Goal: Task Accomplishment & Management: Complete application form

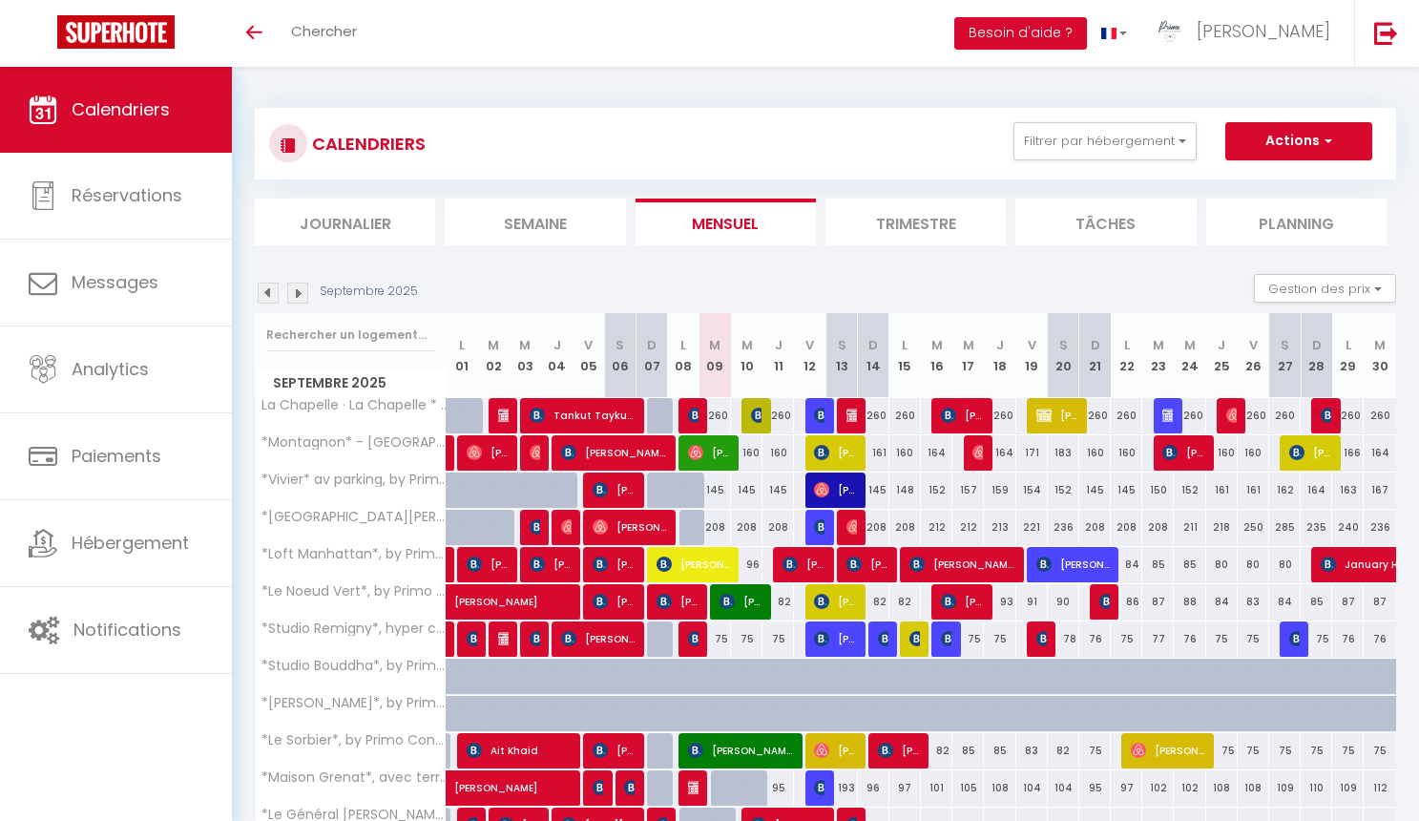
select select
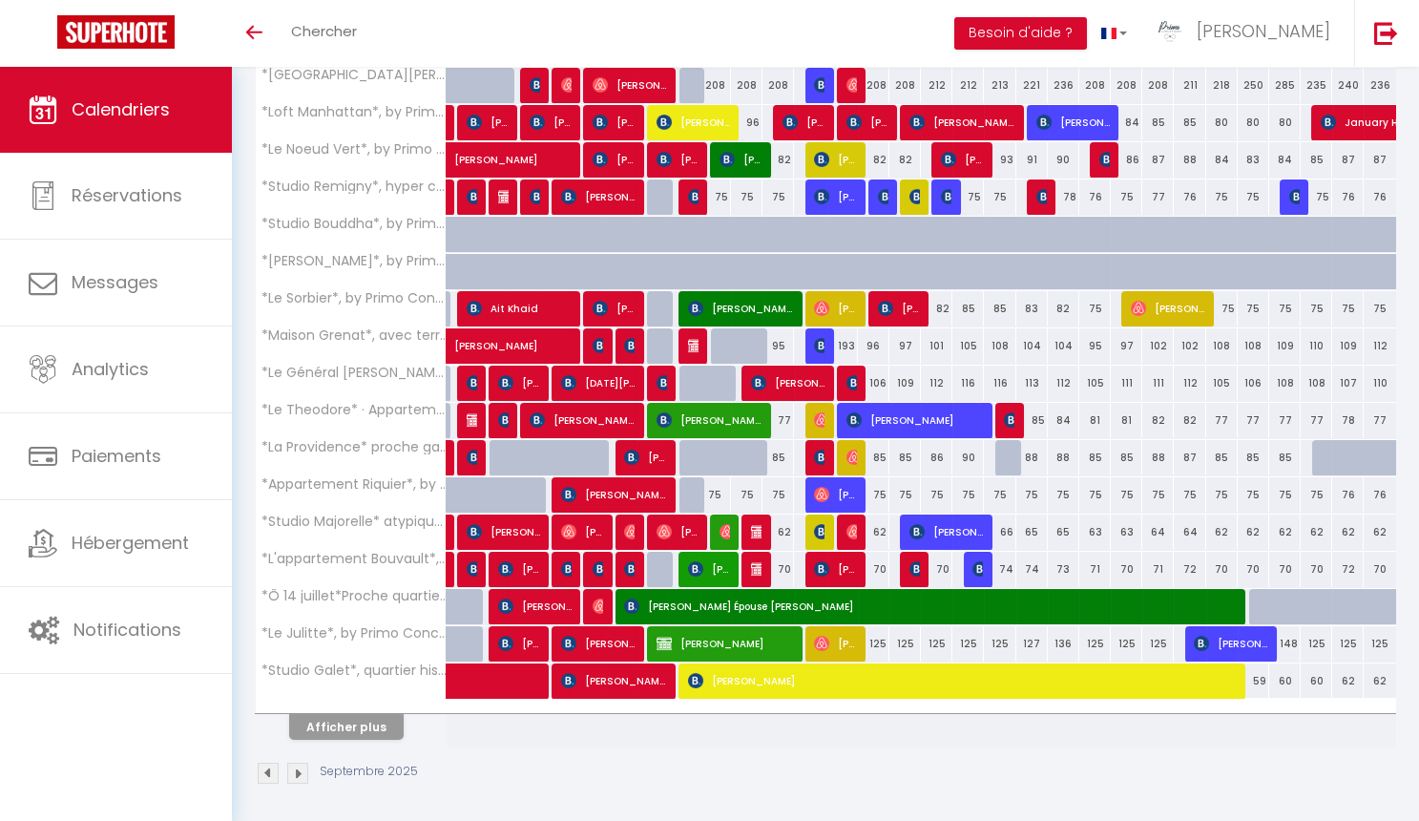
scroll to position [441, 0]
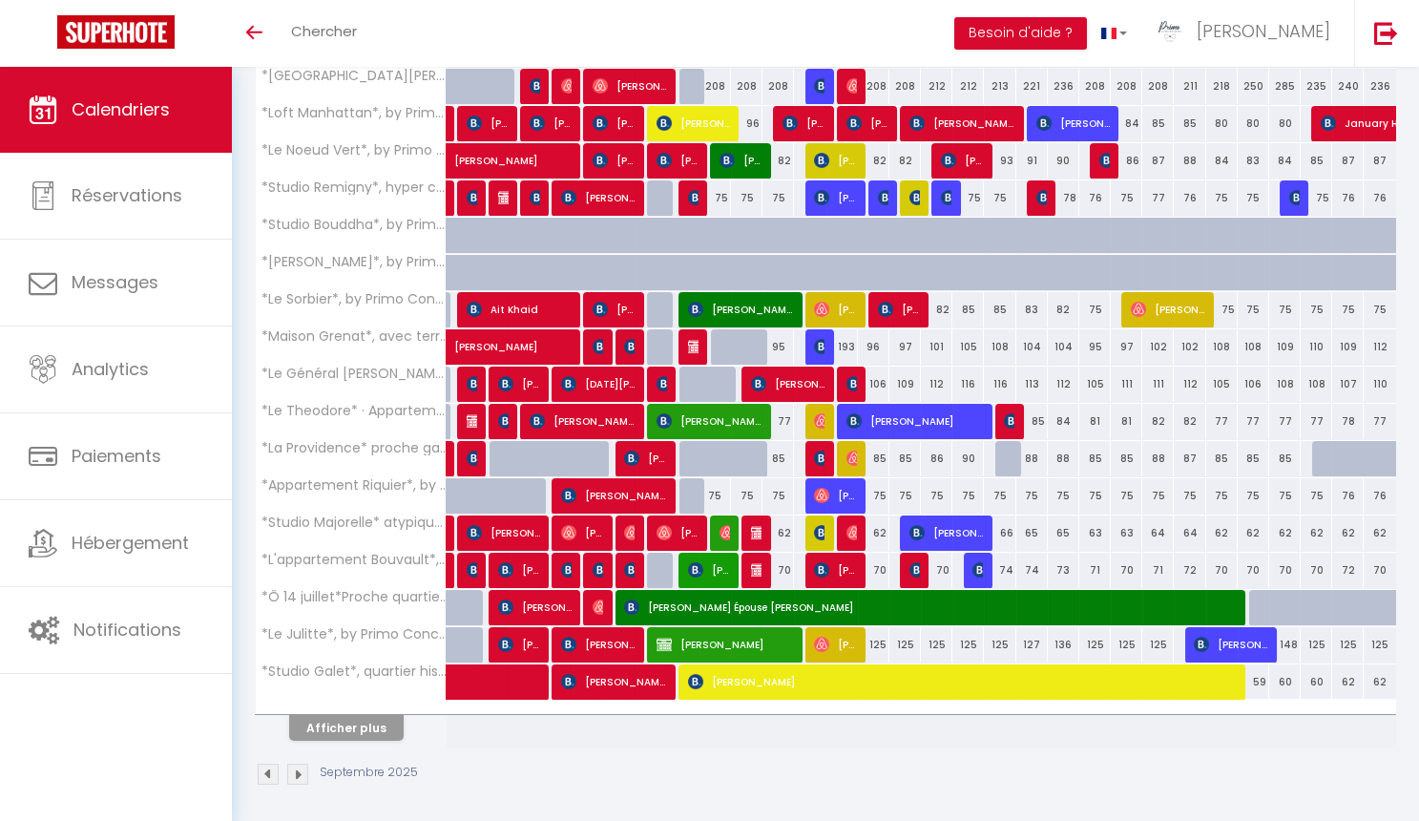
click at [757, 527] on img at bounding box center [758, 532] width 15 height 15
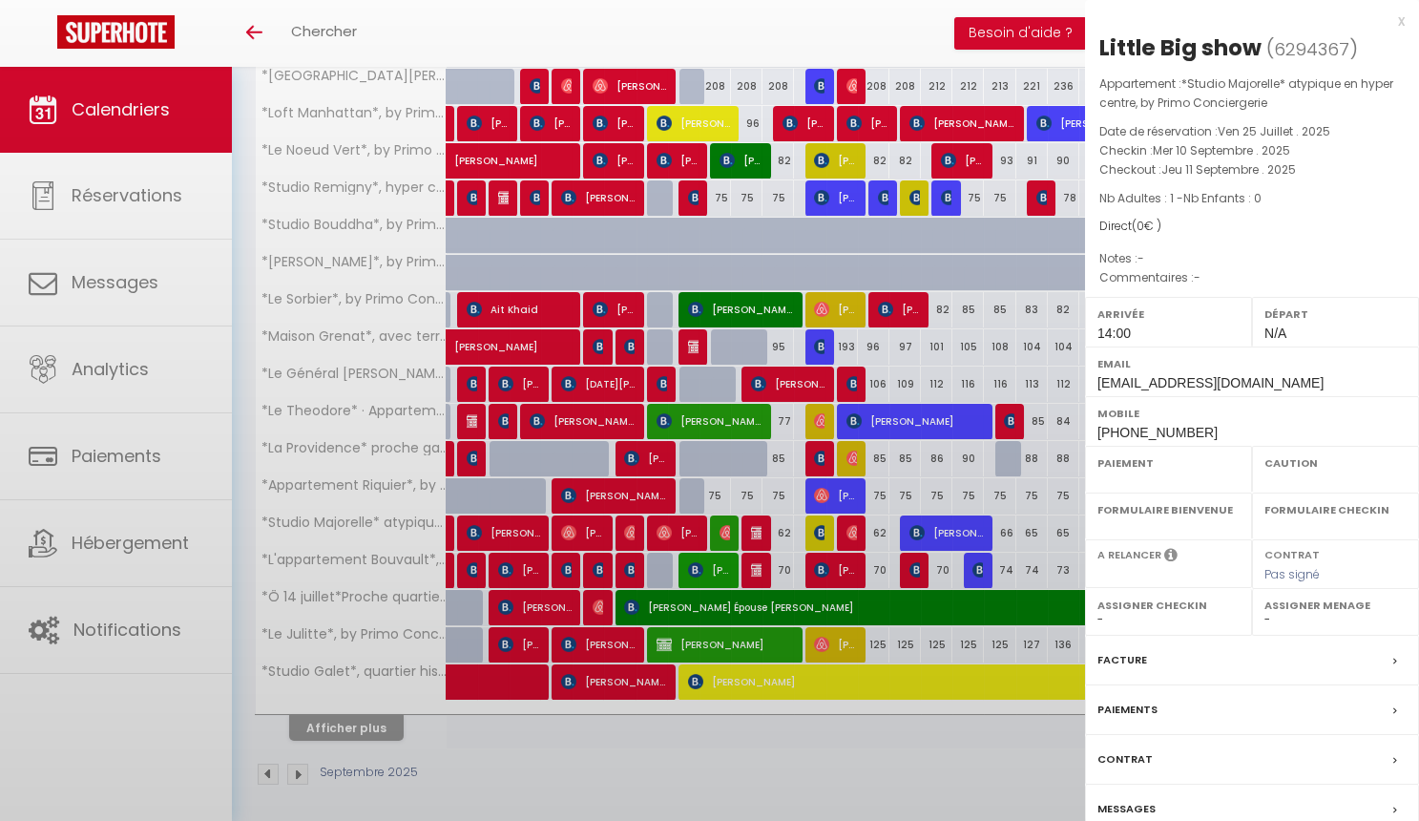
select select "OK"
select select "0"
select select "1"
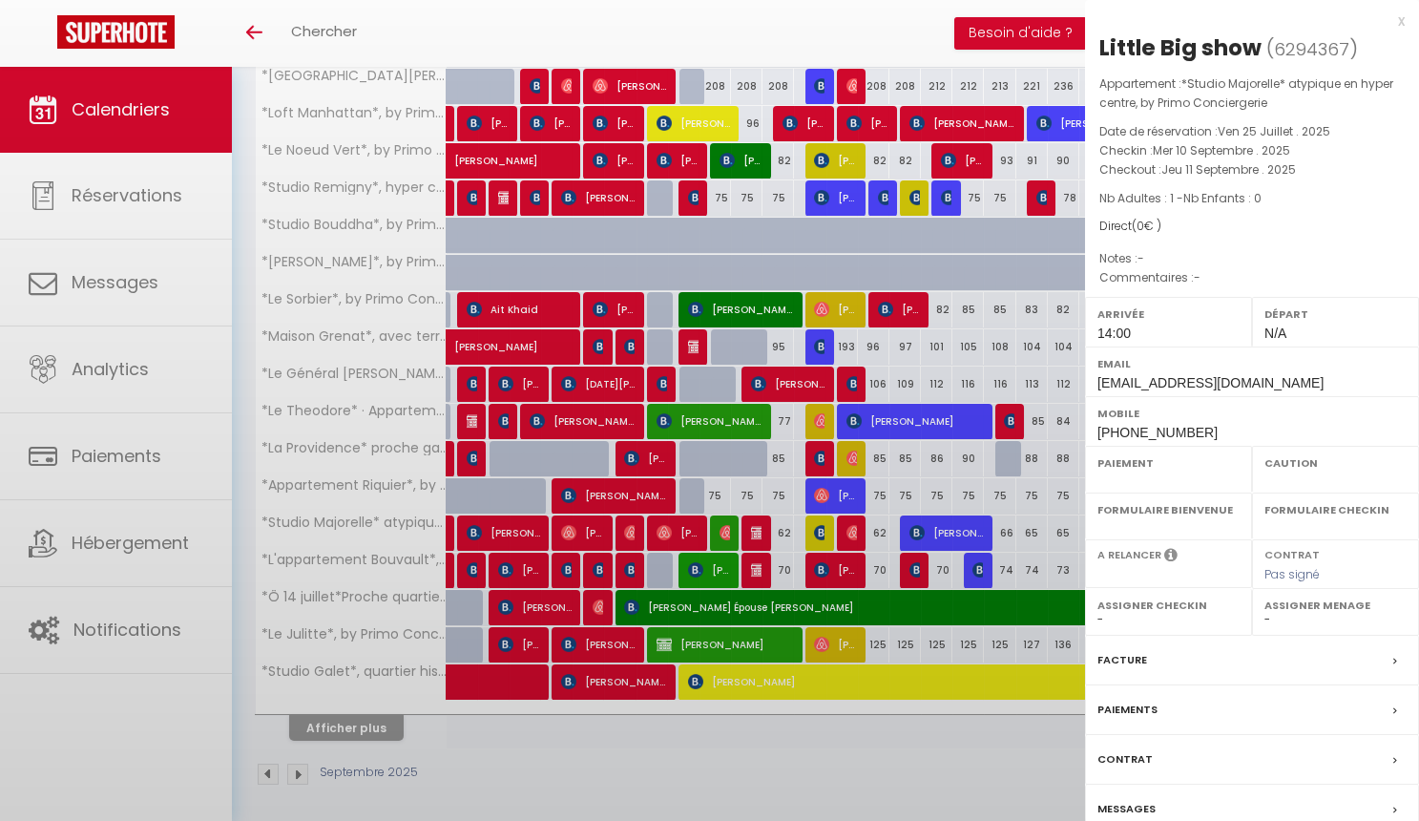
select select
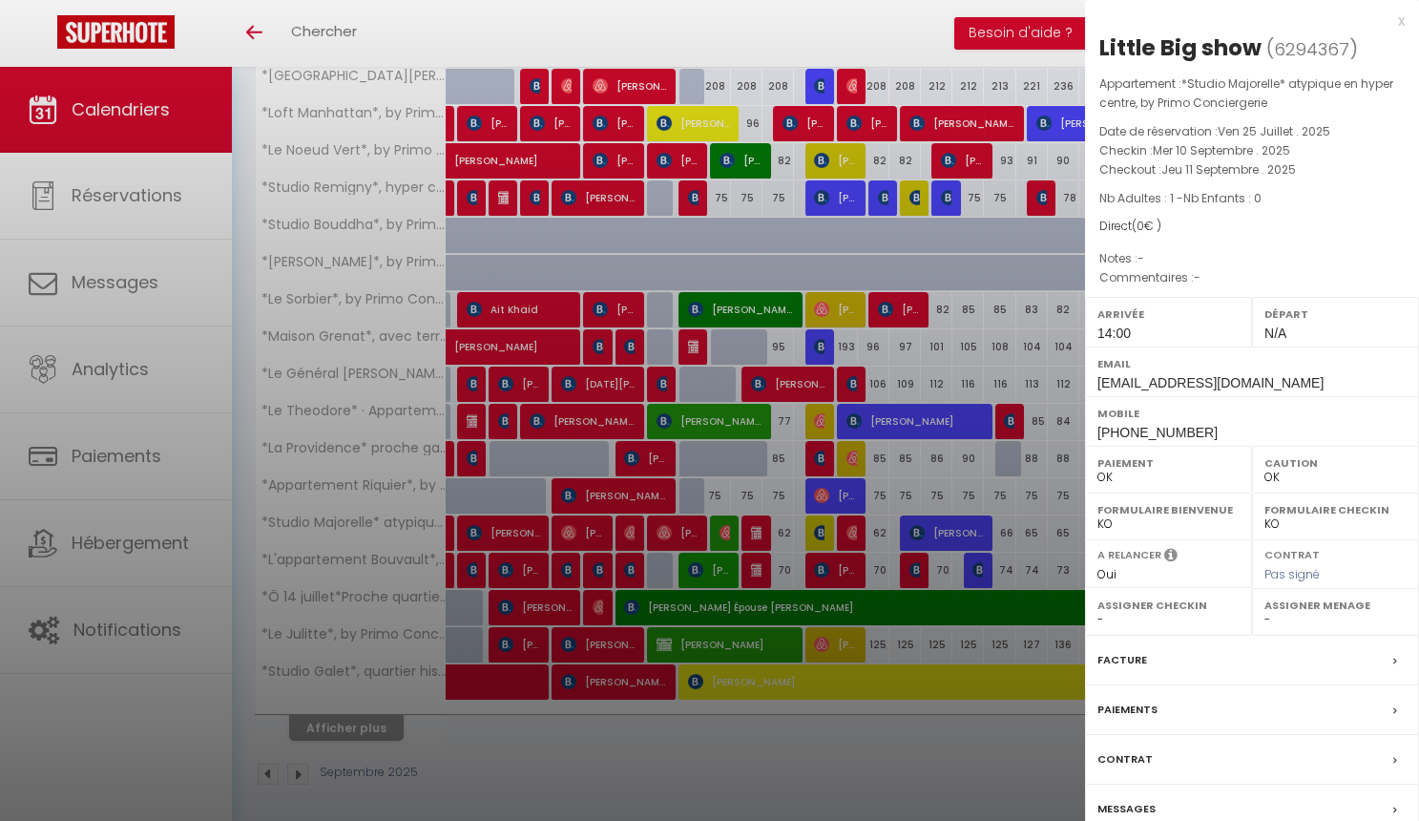
click at [680, 614] on div at bounding box center [709, 410] width 1419 height 821
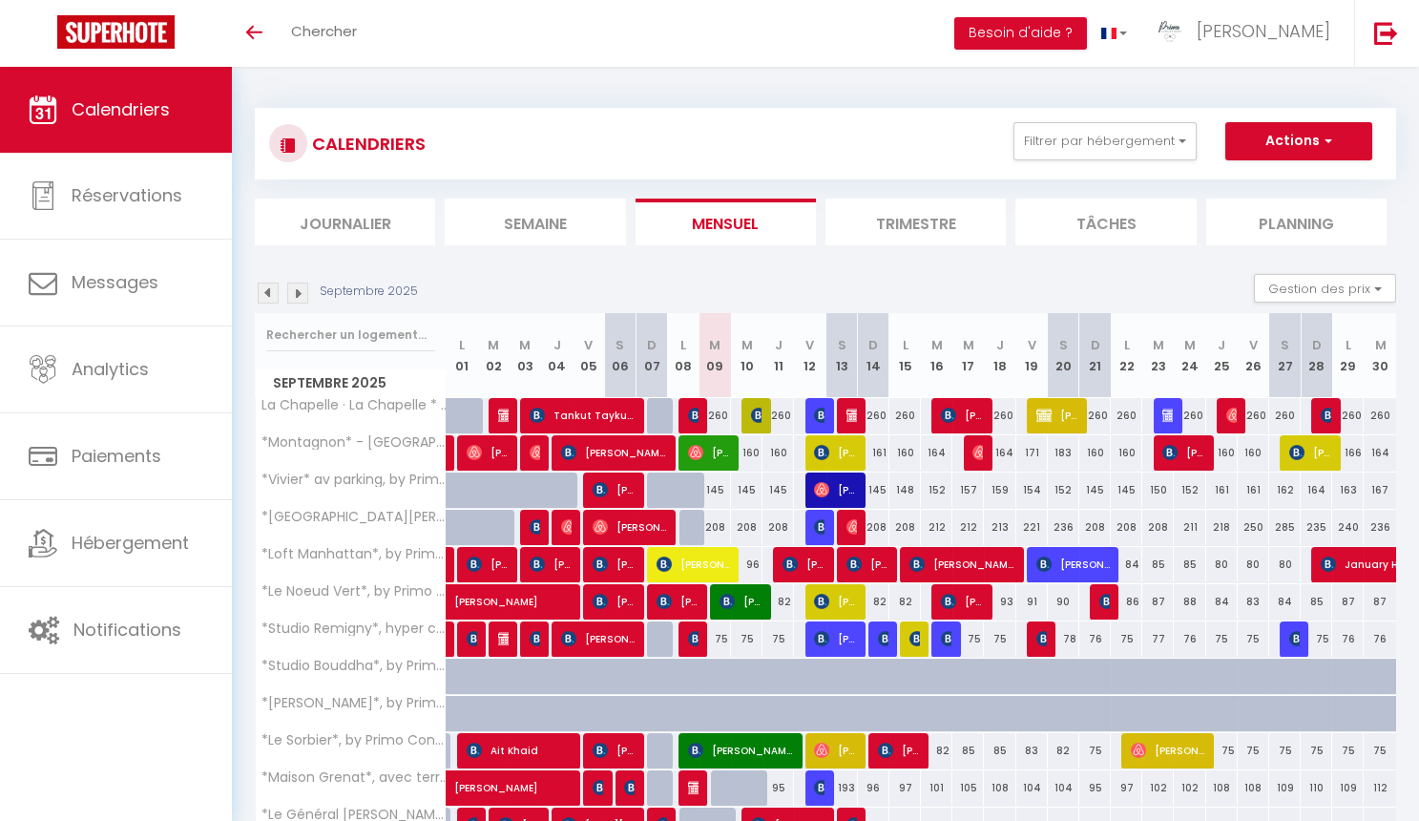
scroll to position [0, 0]
click at [272, 288] on img at bounding box center [268, 293] width 21 height 21
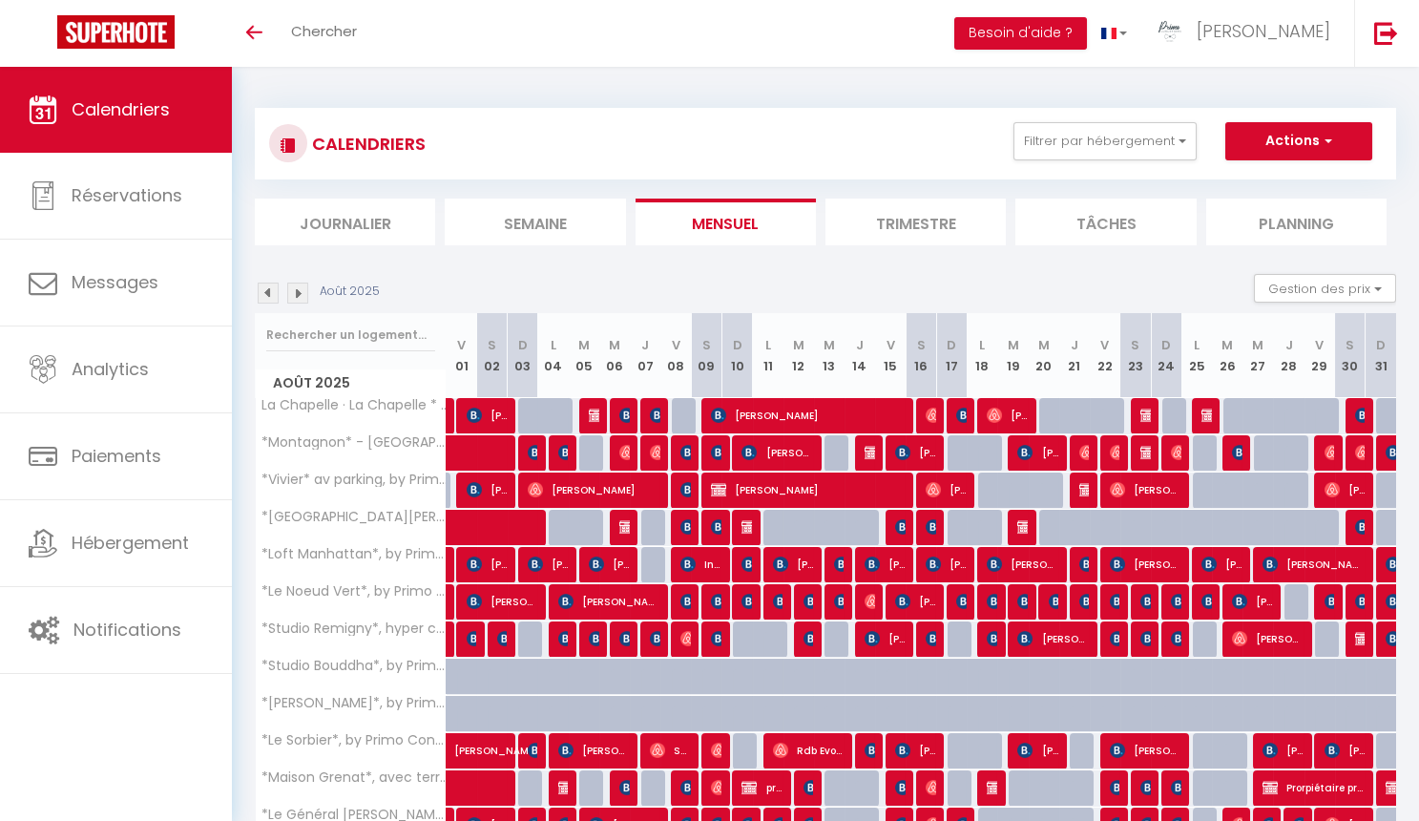
scroll to position [167, 0]
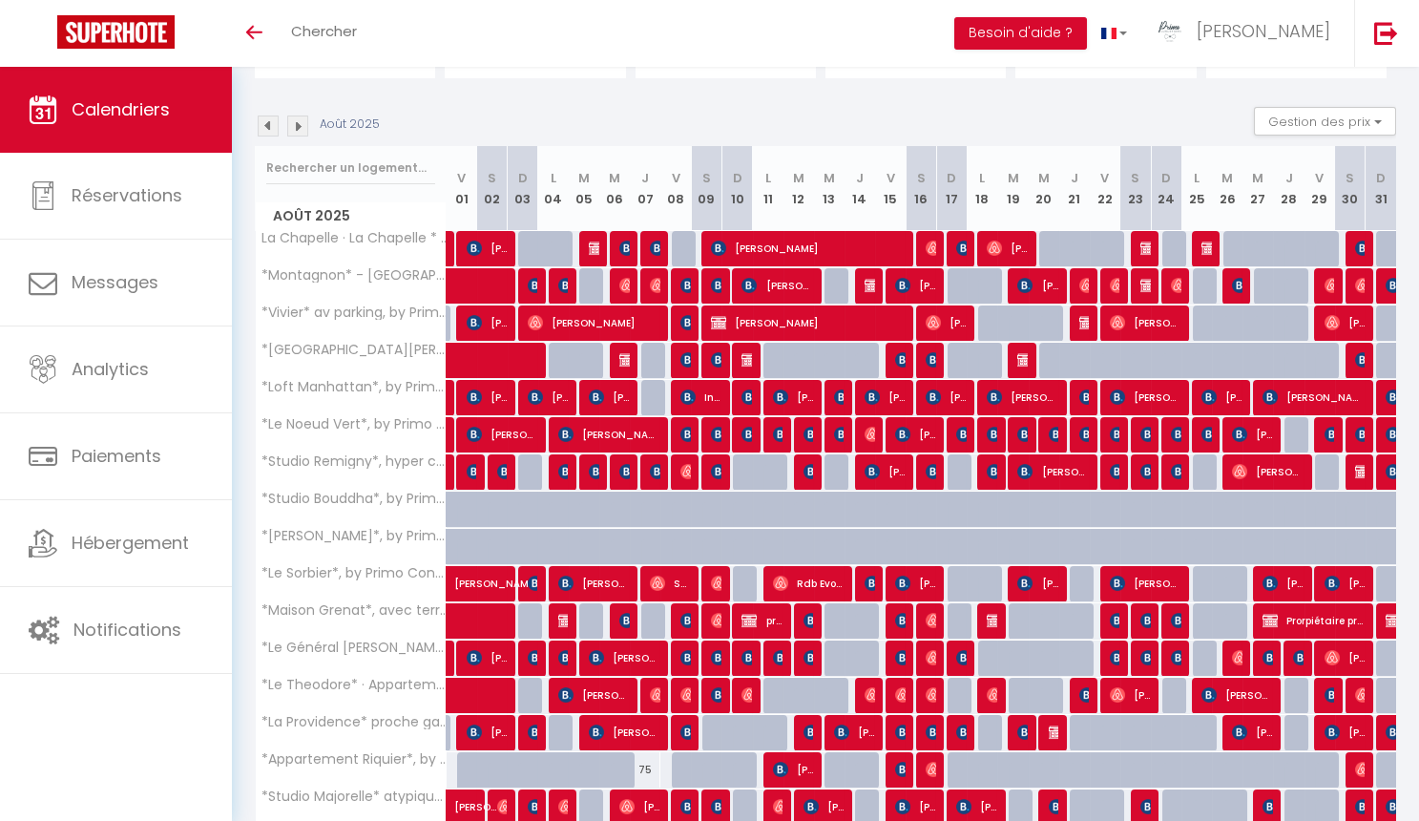
click at [274, 124] on img at bounding box center [268, 125] width 21 height 21
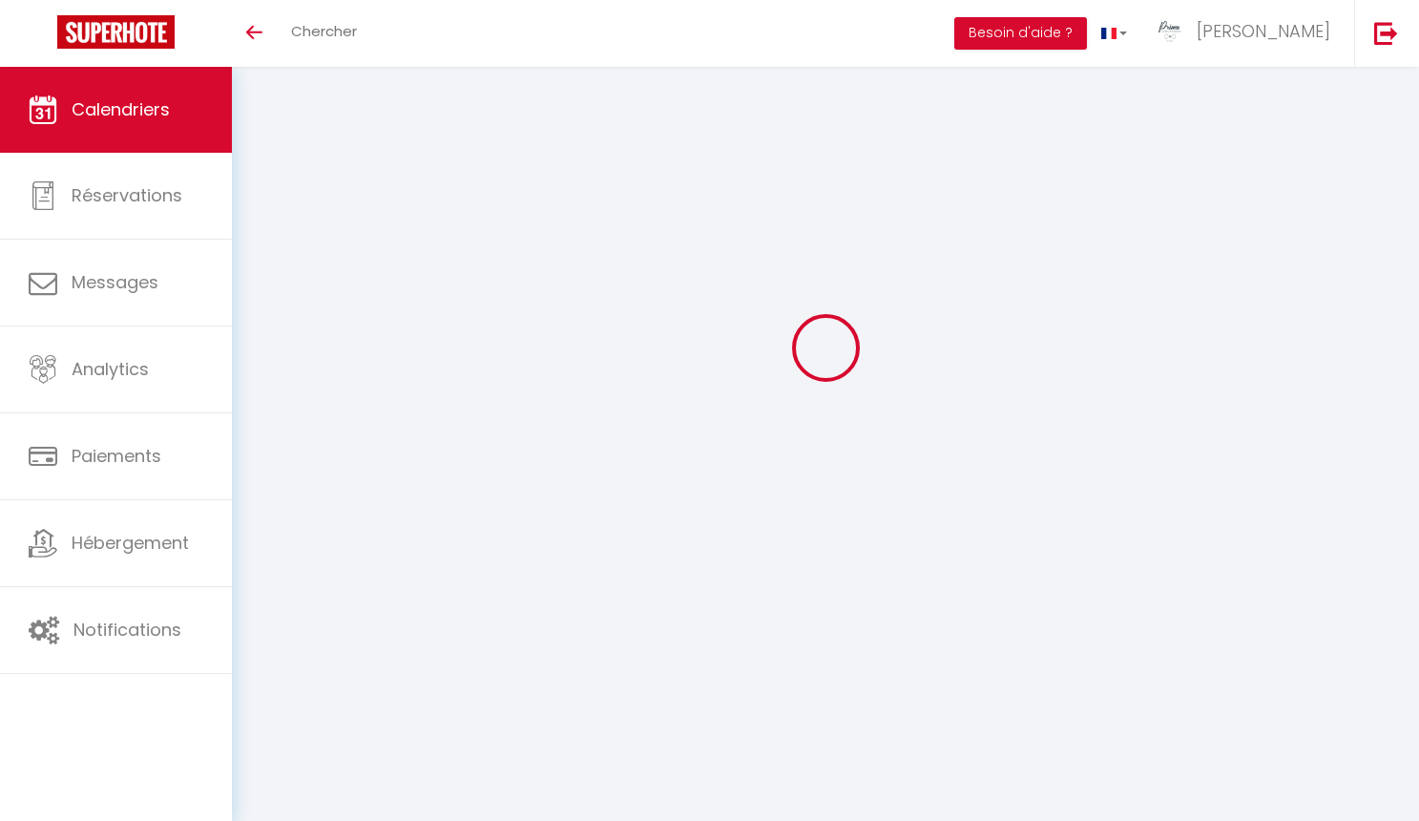
scroll to position [67, 0]
select select "0"
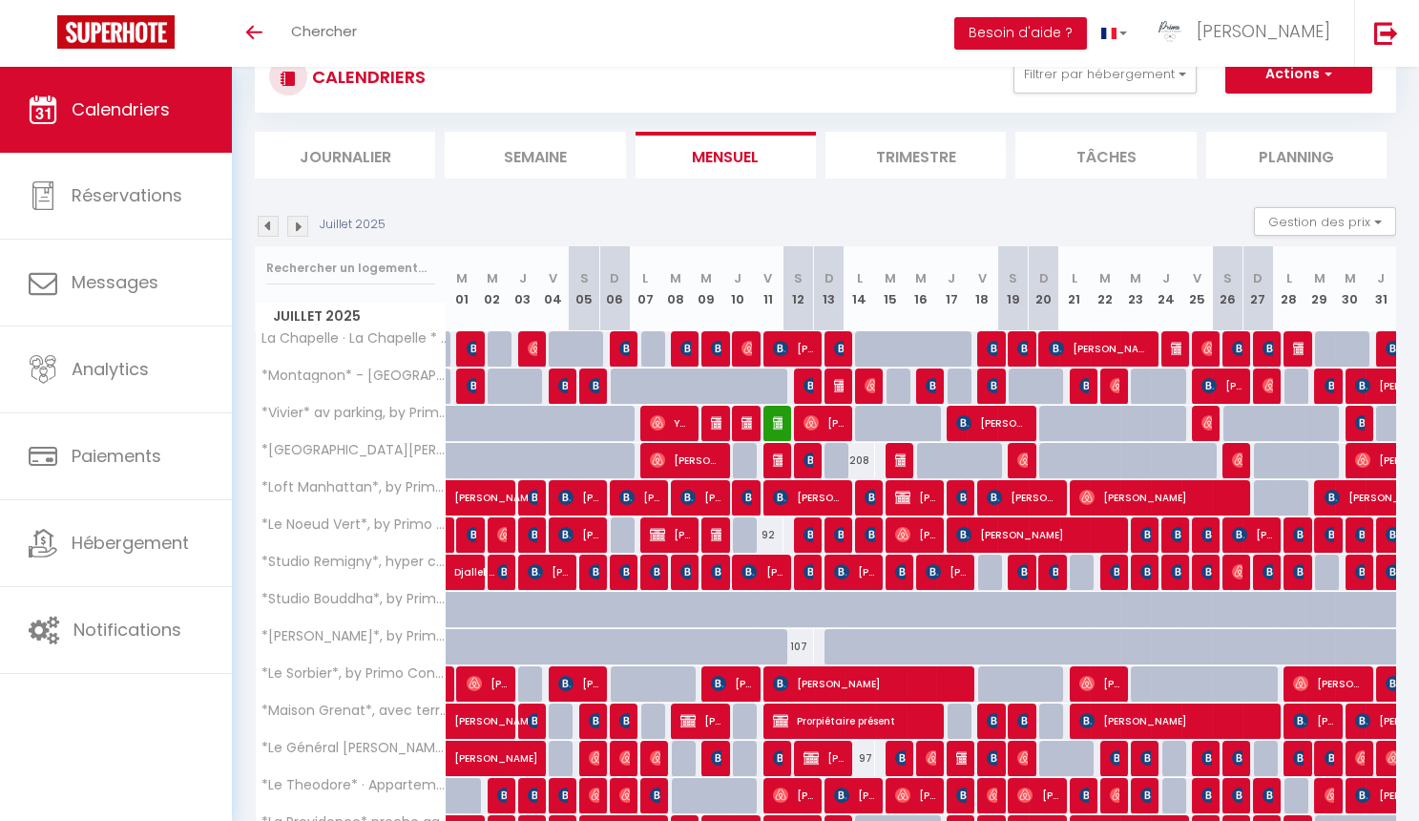
click at [713, 534] on img at bounding box center [718, 534] width 15 height 15
select select "KO"
select select "49559"
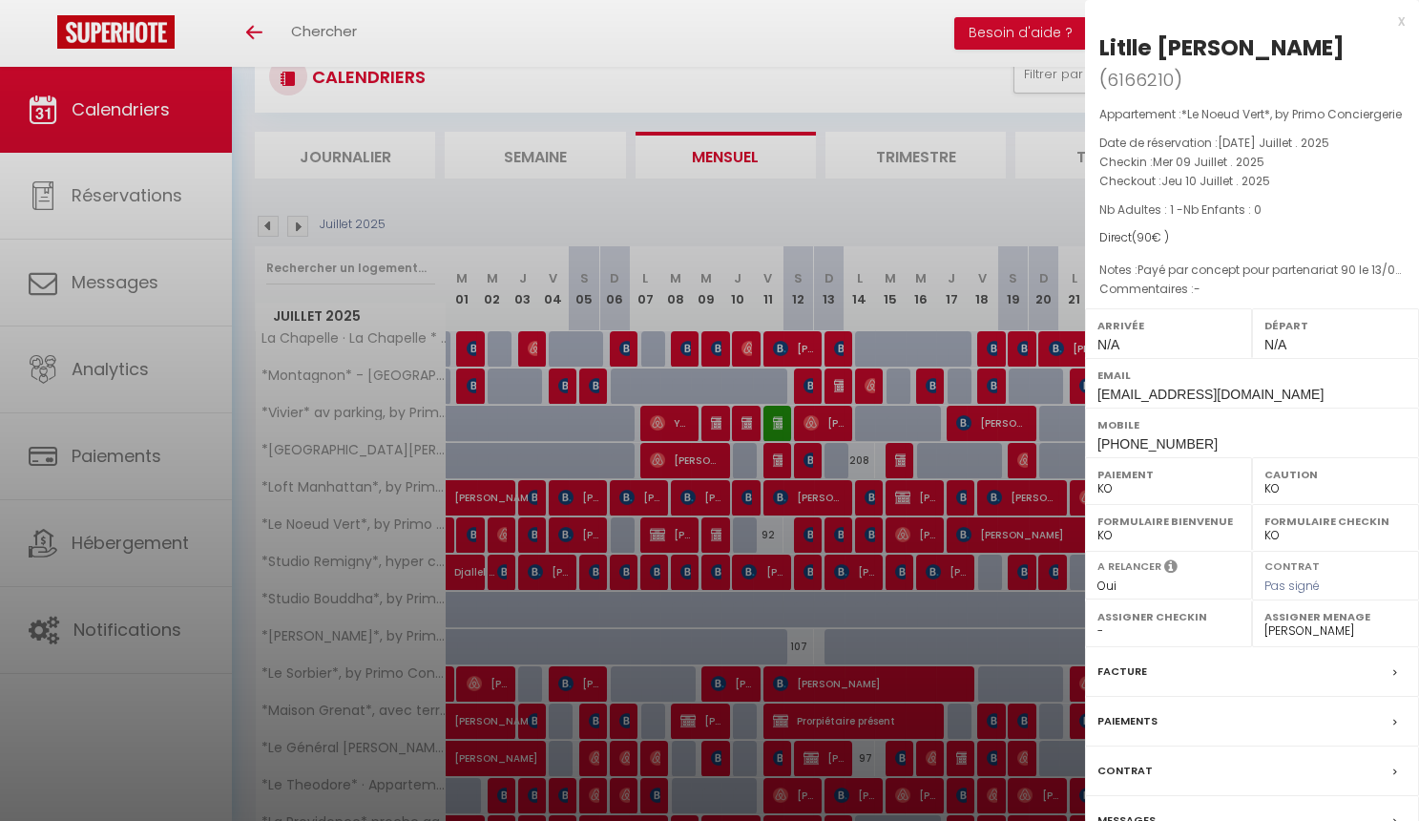
click at [340, 239] on div at bounding box center [709, 410] width 1419 height 821
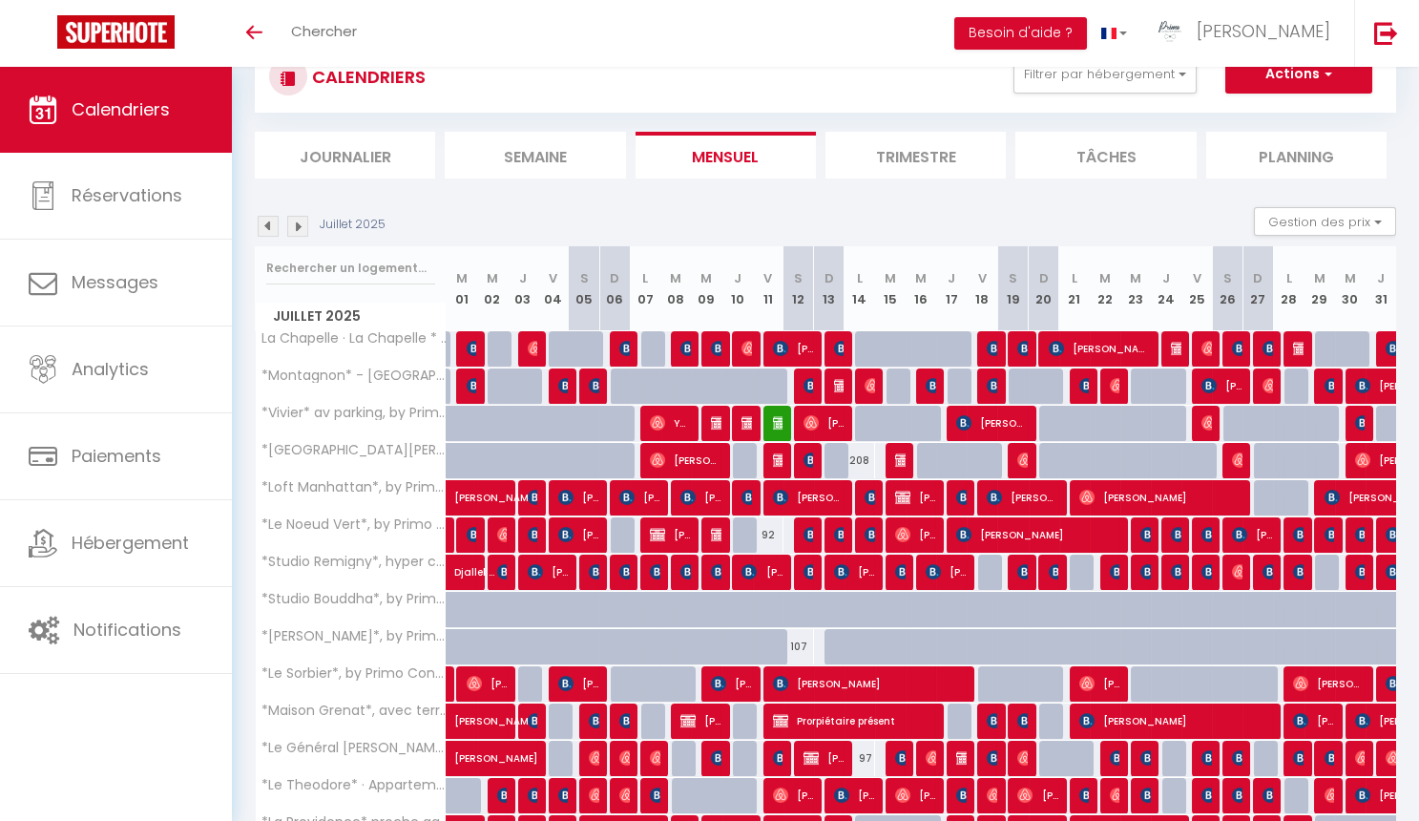
click at [298, 220] on img at bounding box center [297, 226] width 21 height 21
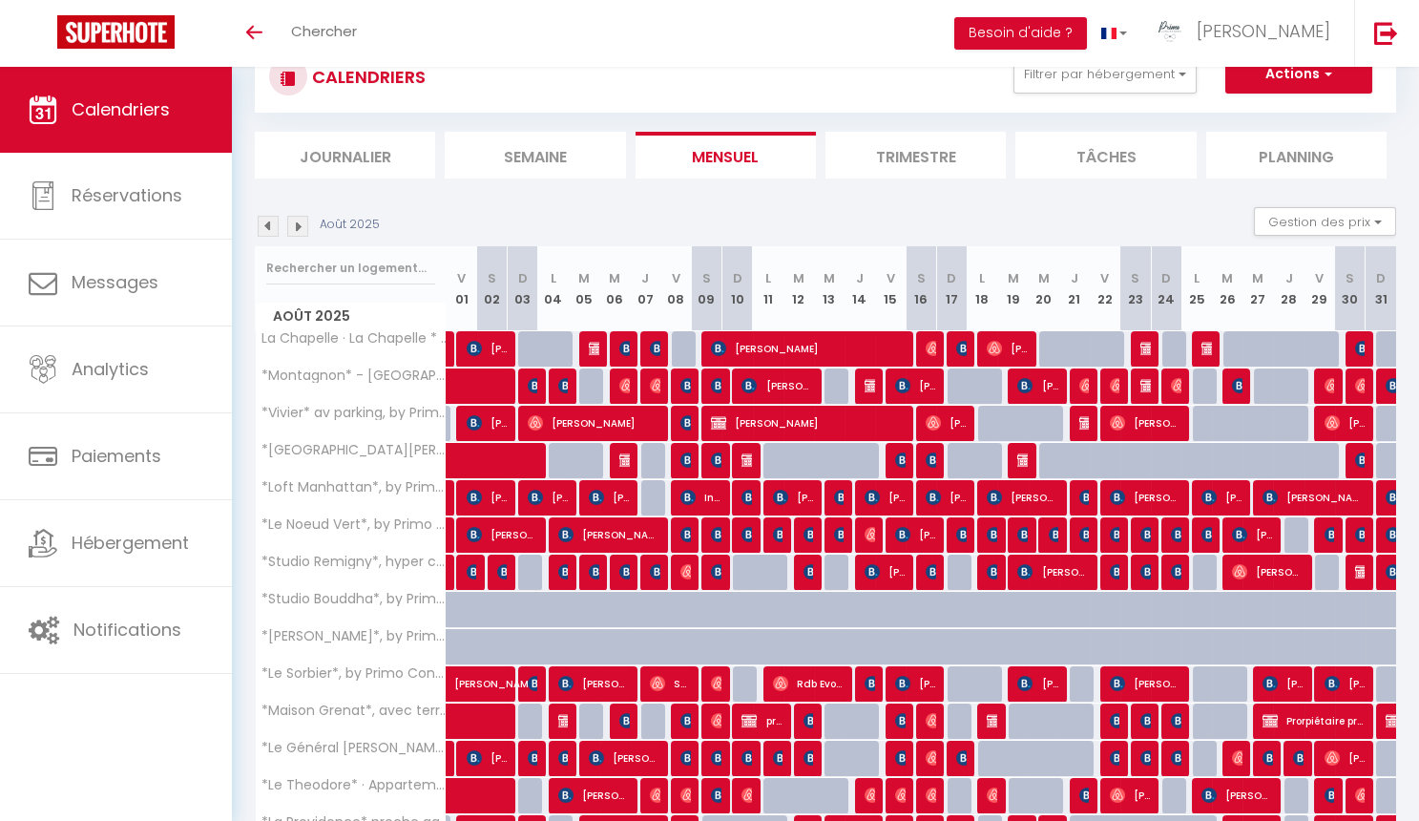
click at [298, 220] on img at bounding box center [297, 226] width 21 height 21
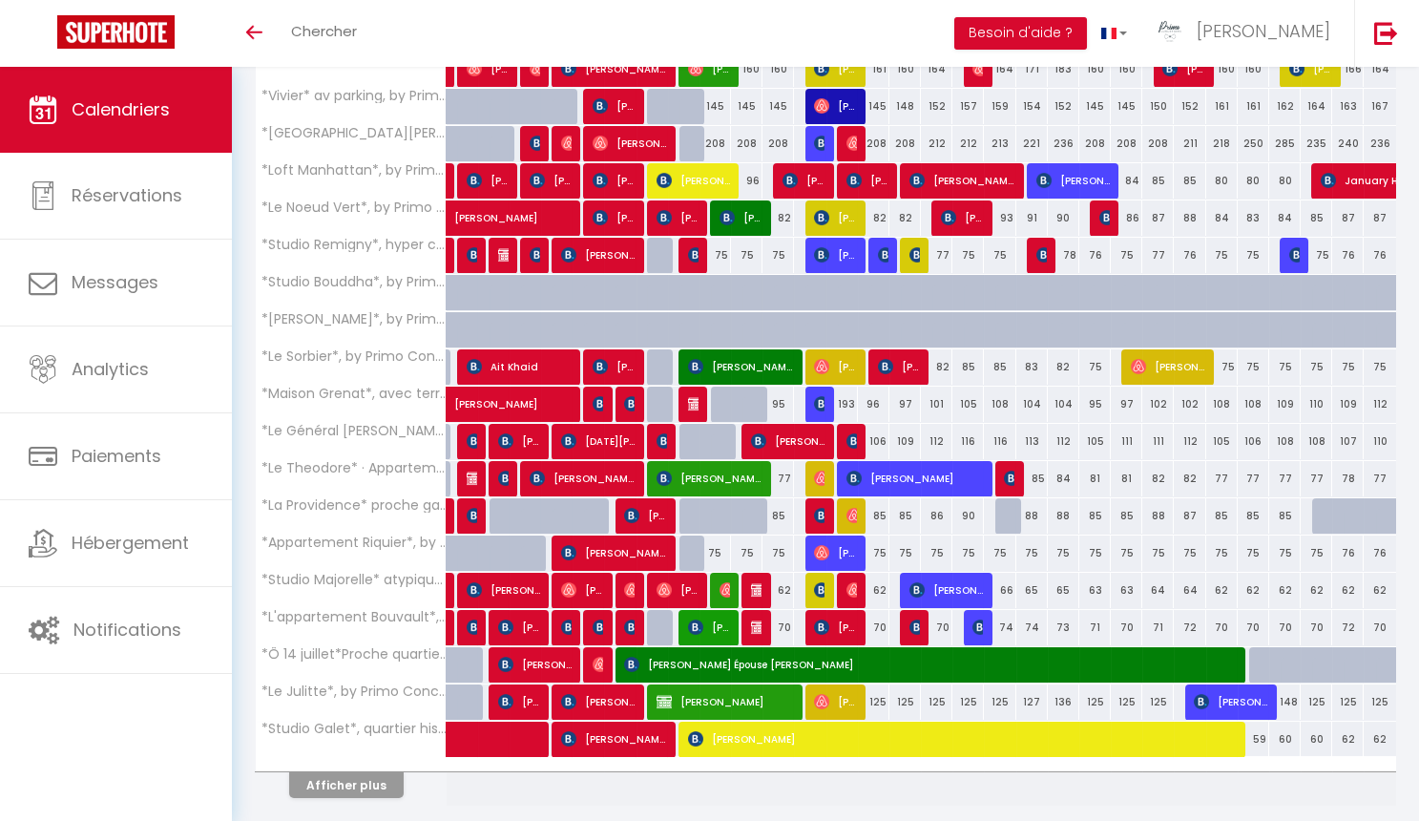
scroll to position [385, 0]
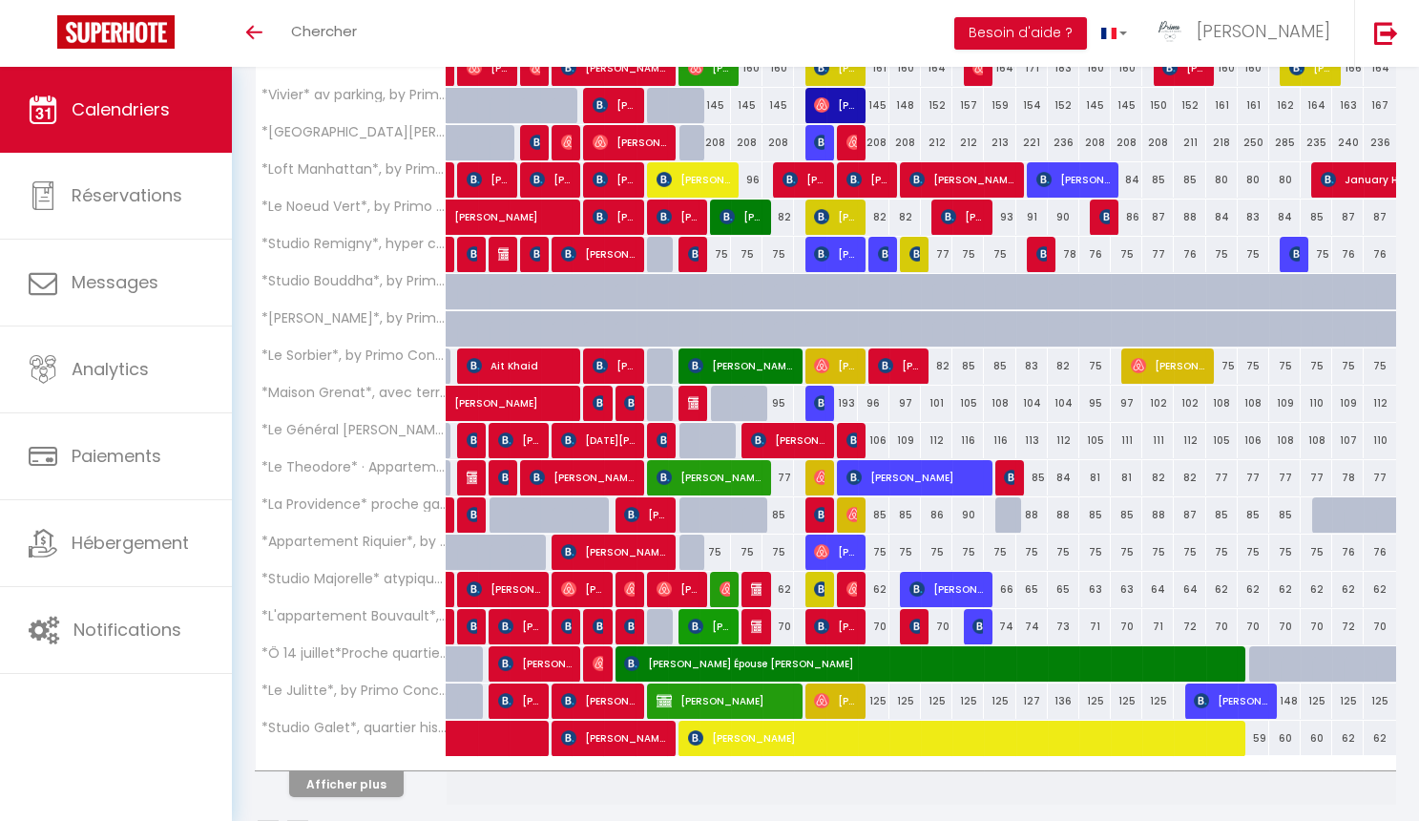
click at [374, 783] on button "Afficher plus" at bounding box center [346, 784] width 115 height 26
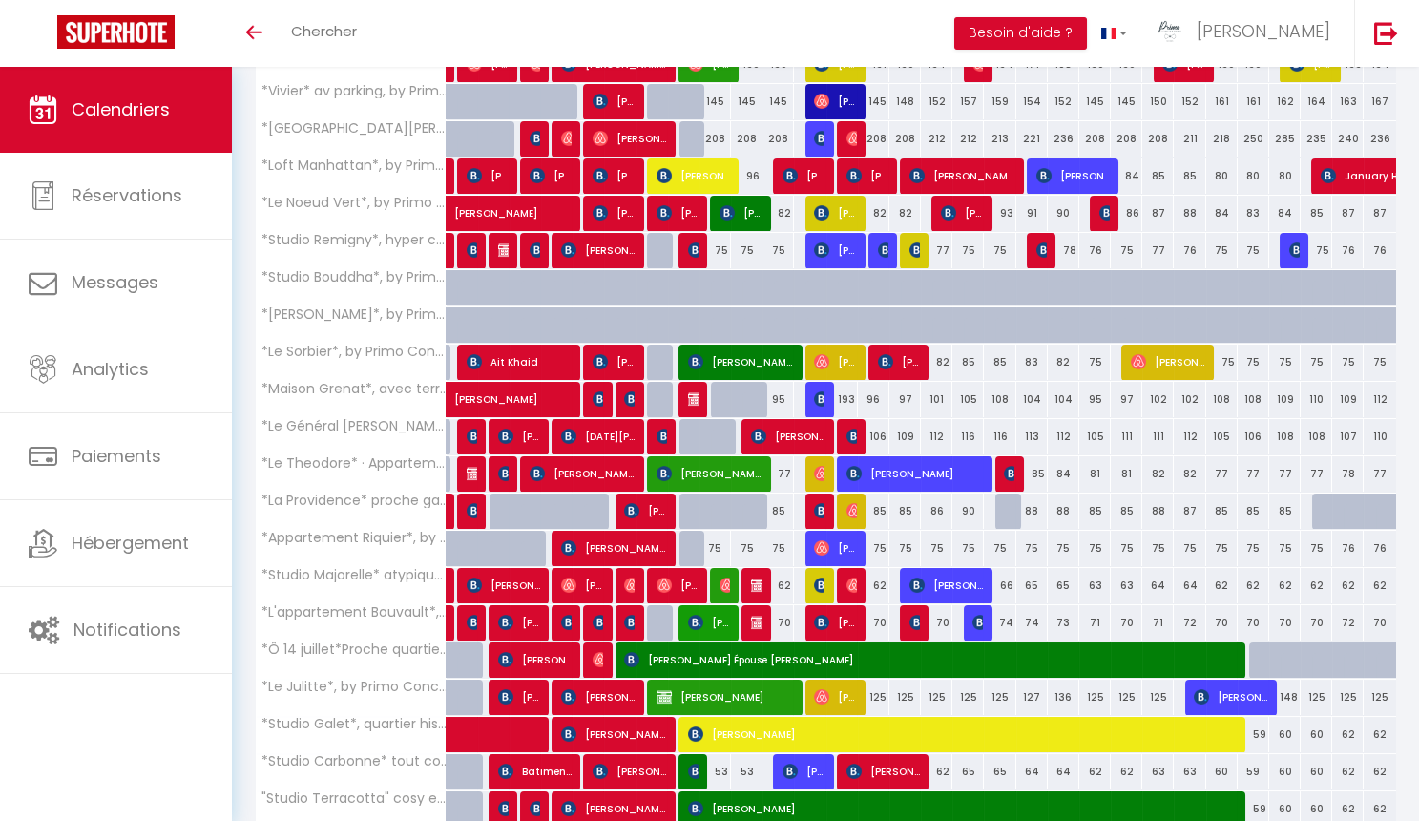
scroll to position [399, 0]
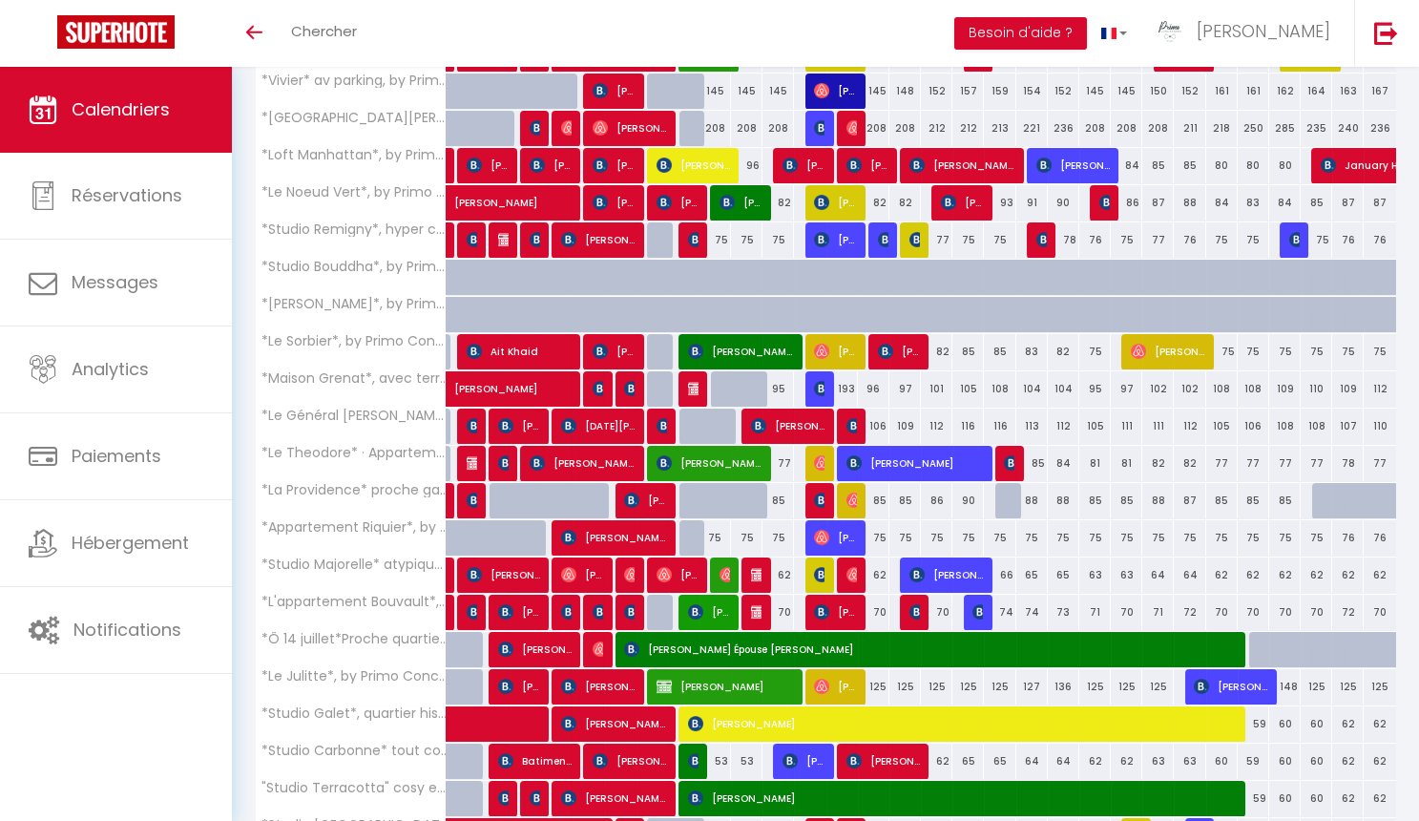
click at [751, 568] on img at bounding box center [758, 574] width 15 height 15
select select "OK"
select select
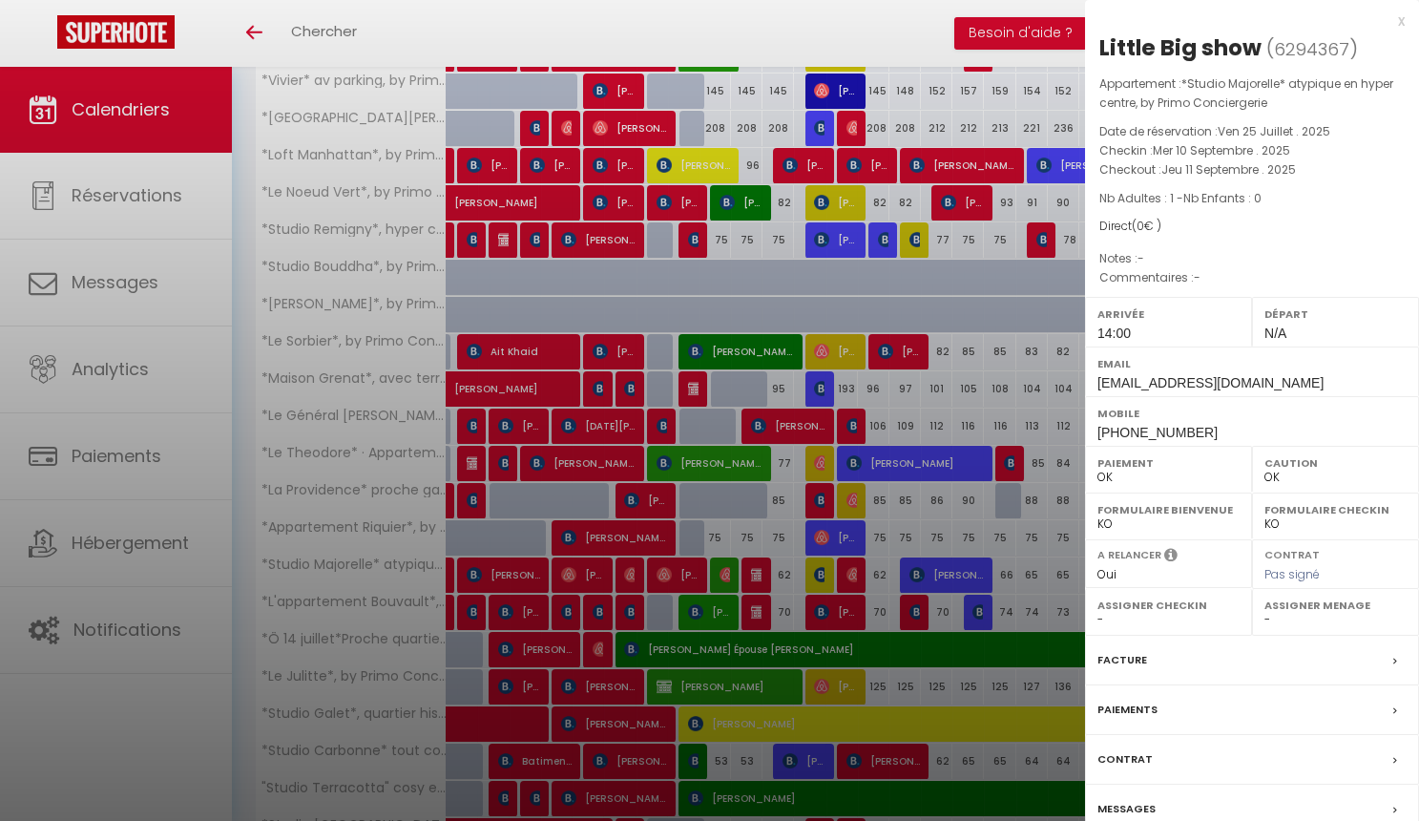
click at [1142, 802] on label "Messages" at bounding box center [1127, 809] width 58 height 20
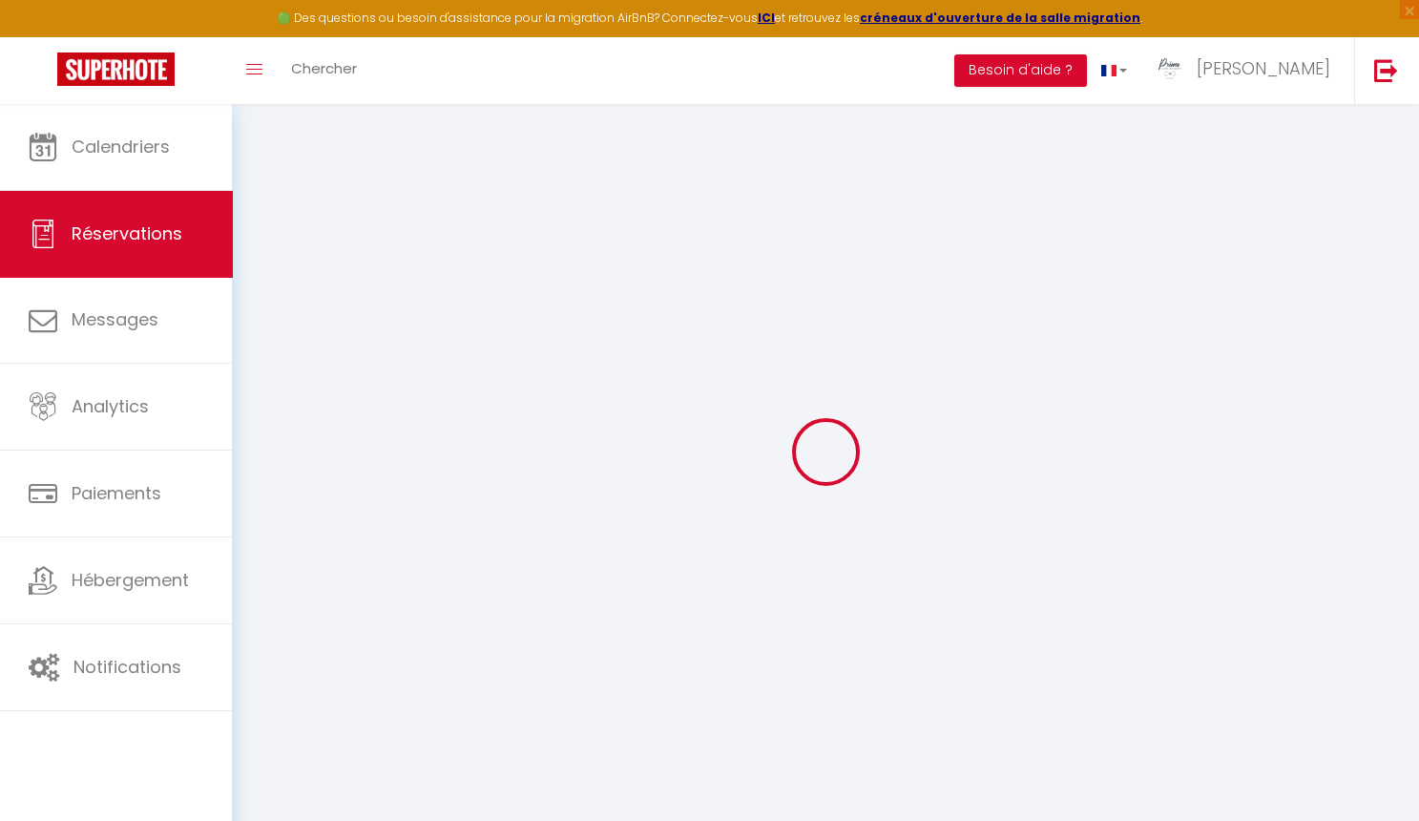
type input "Little"
type input "[PERSON_NAME]"
type input "[EMAIL_ADDRESS][DOMAIN_NAME]"
type input "[PHONE_NUMBER]"
select select "FR"
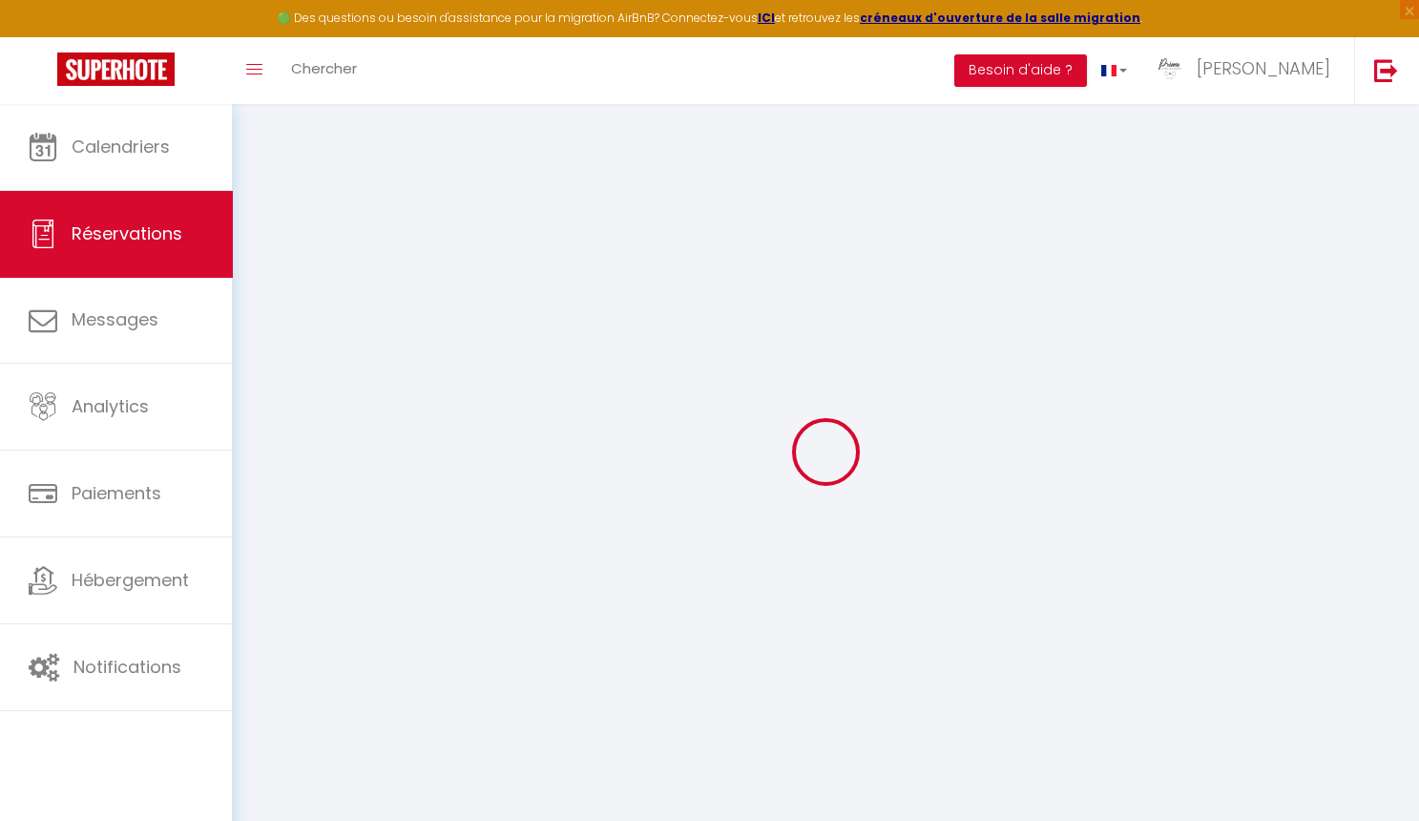
select select "23084"
select select "1"
type input "Mer 10 Septembre 2025"
select select
type input "Jeu 11 Septembre 2025"
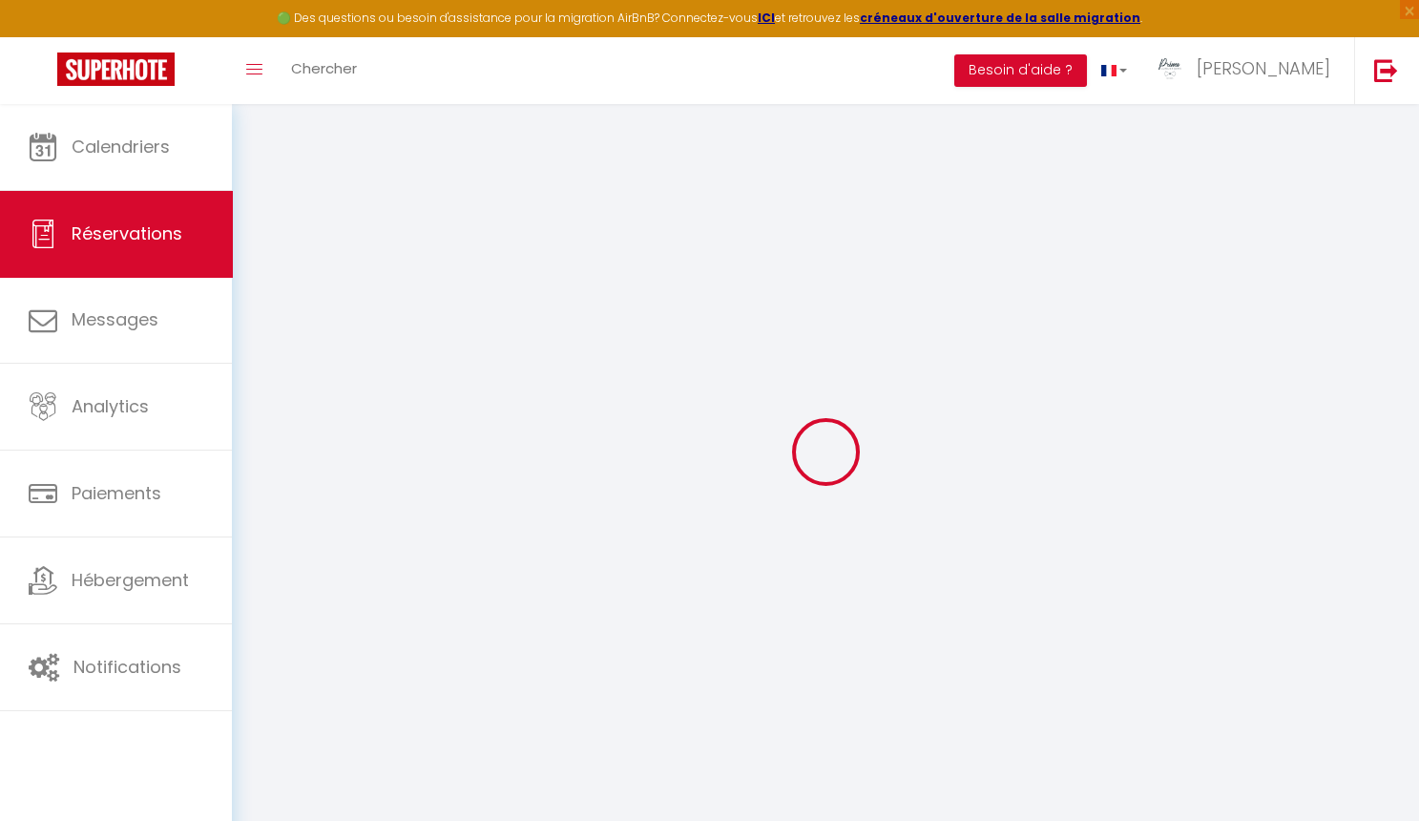
select select
type input "1"
select select "12"
select select
type input "0"
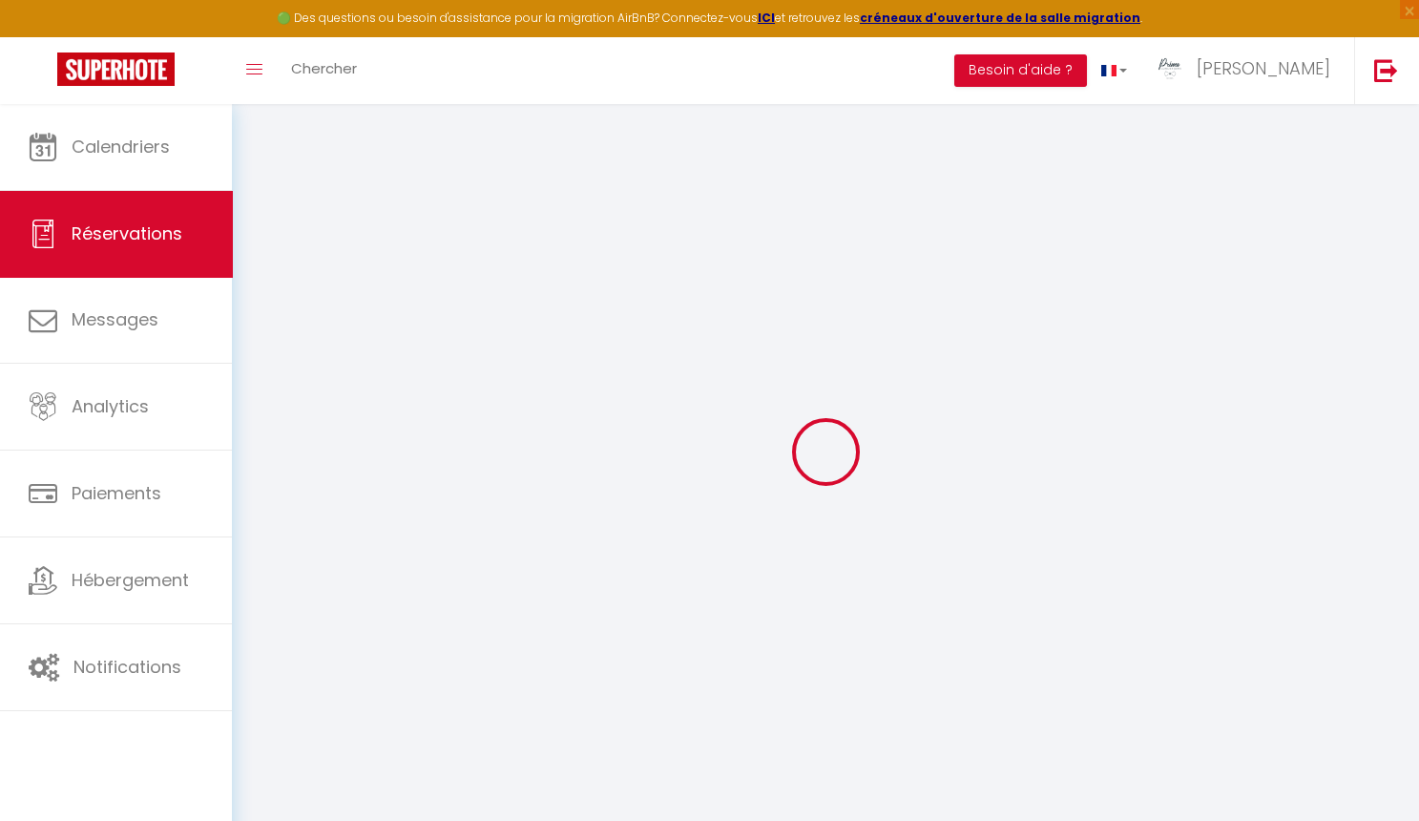
type input "0"
select select
select select "15"
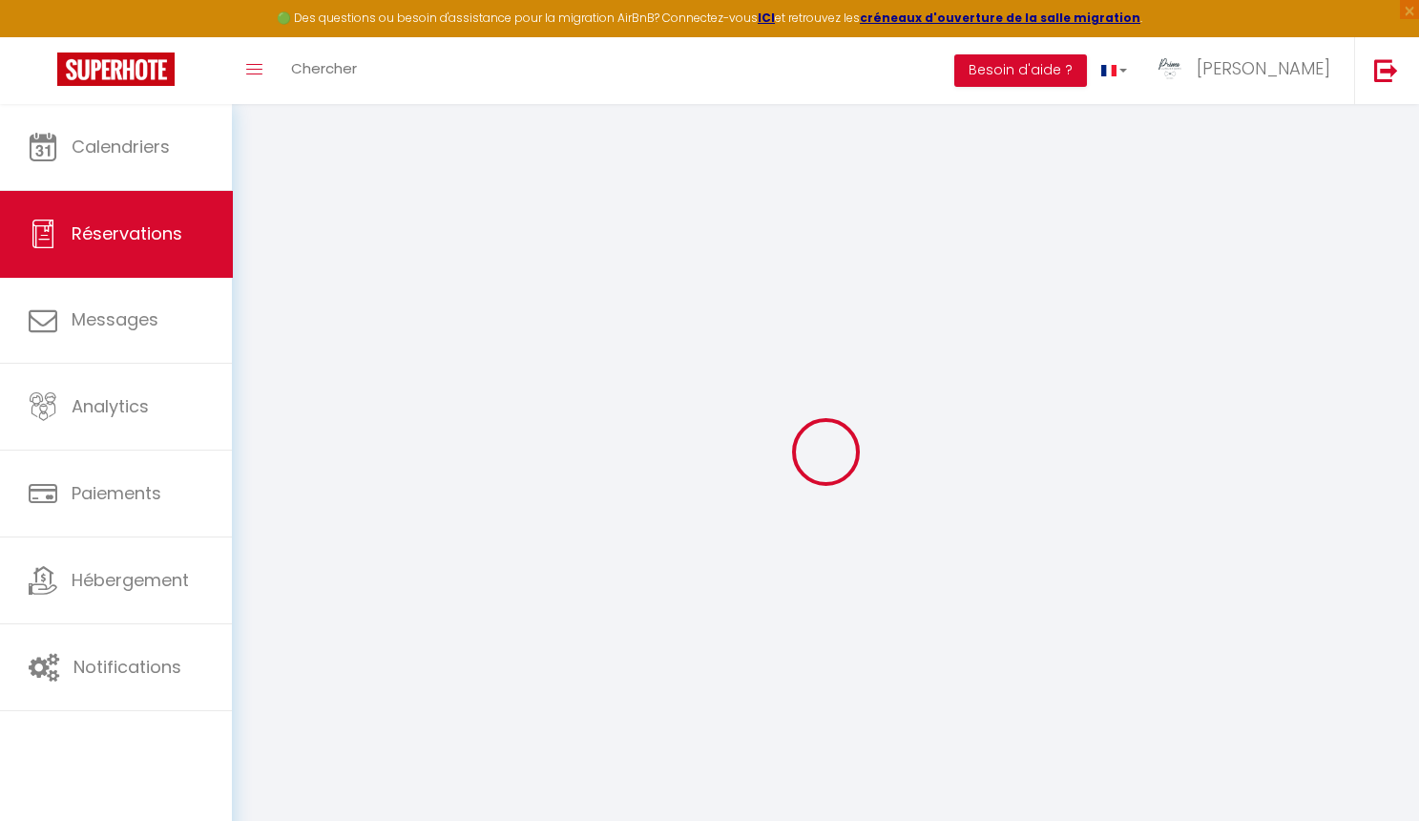
select select
checkbox input "false"
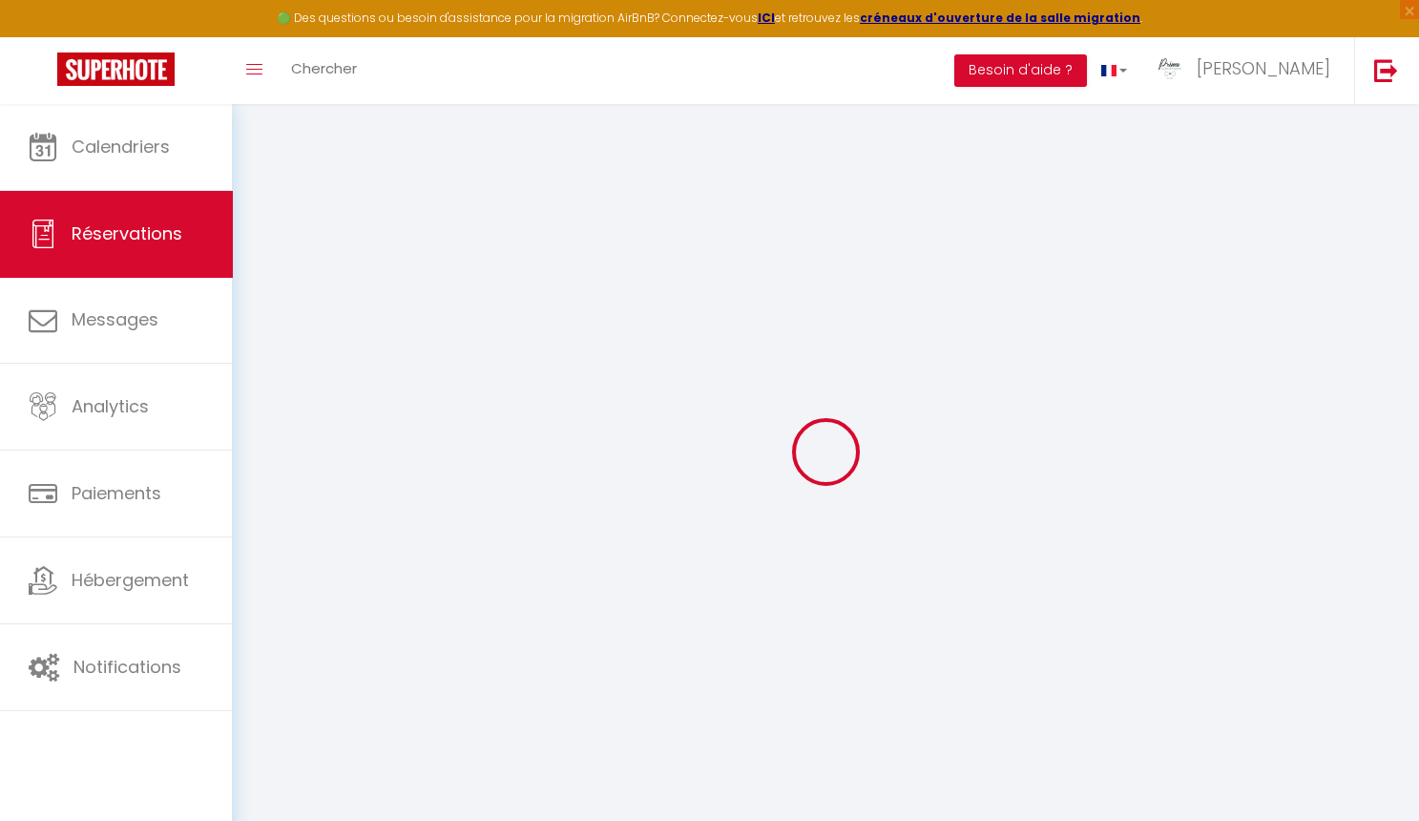
select select
checkbox input "false"
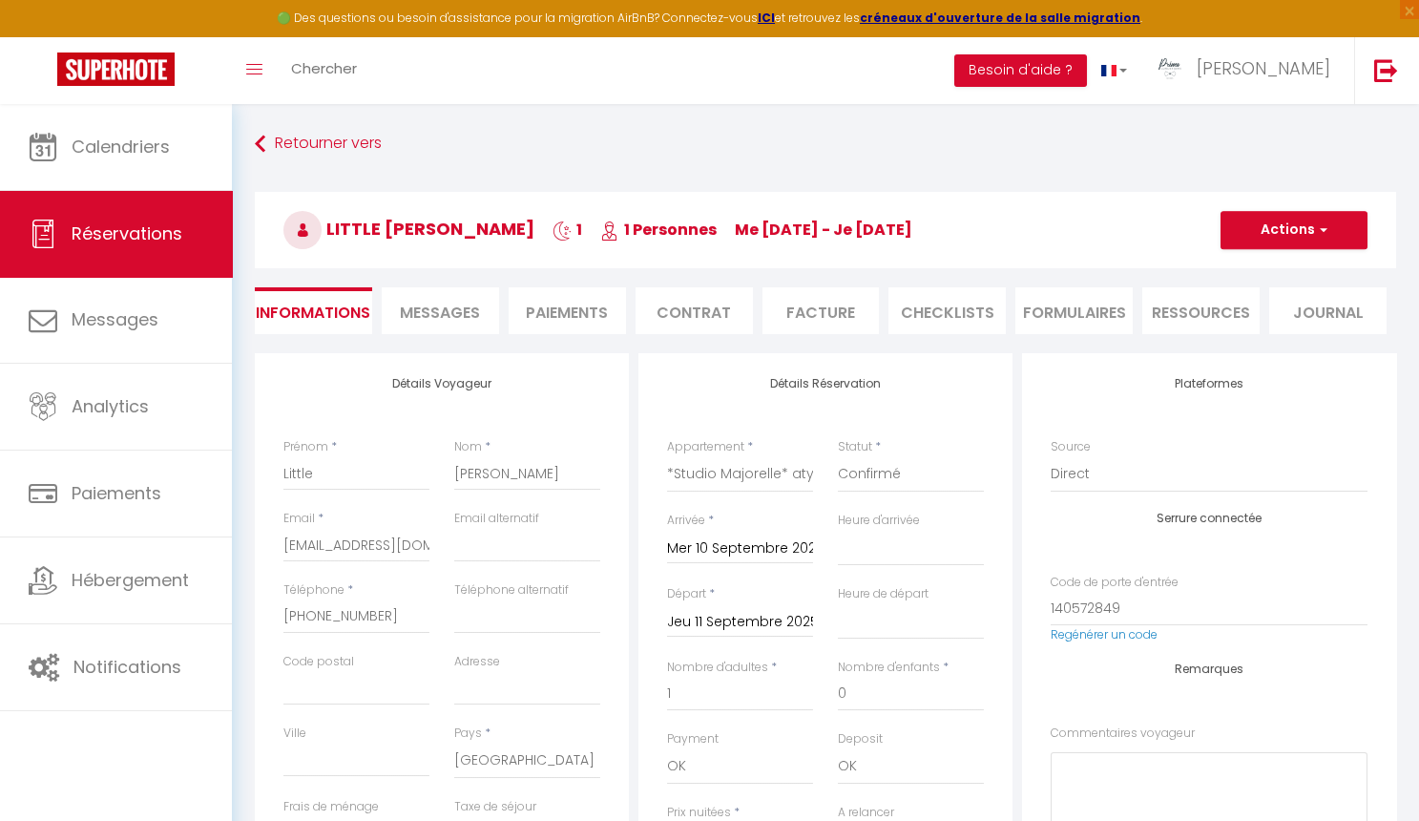
select select
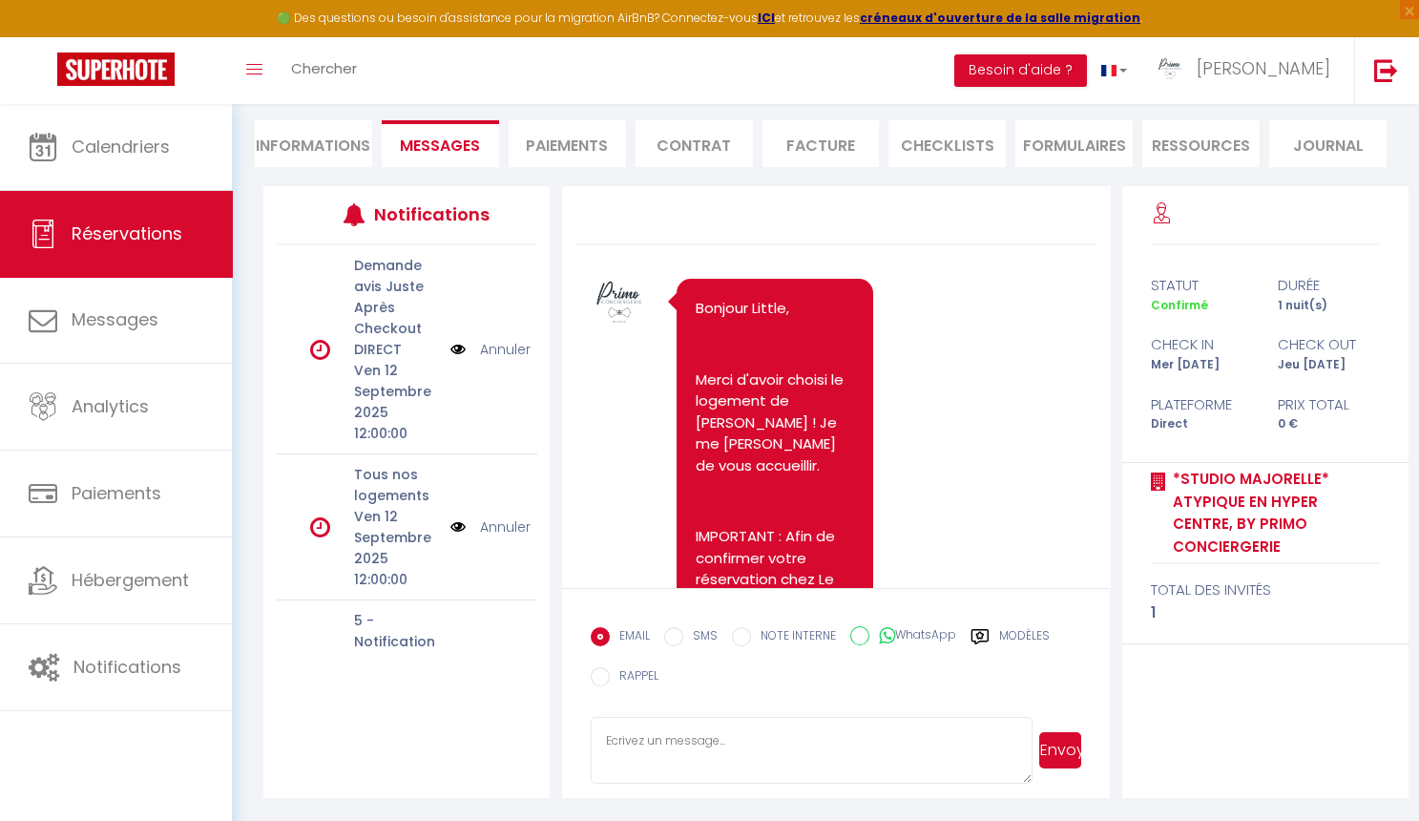
scroll to position [655, 0]
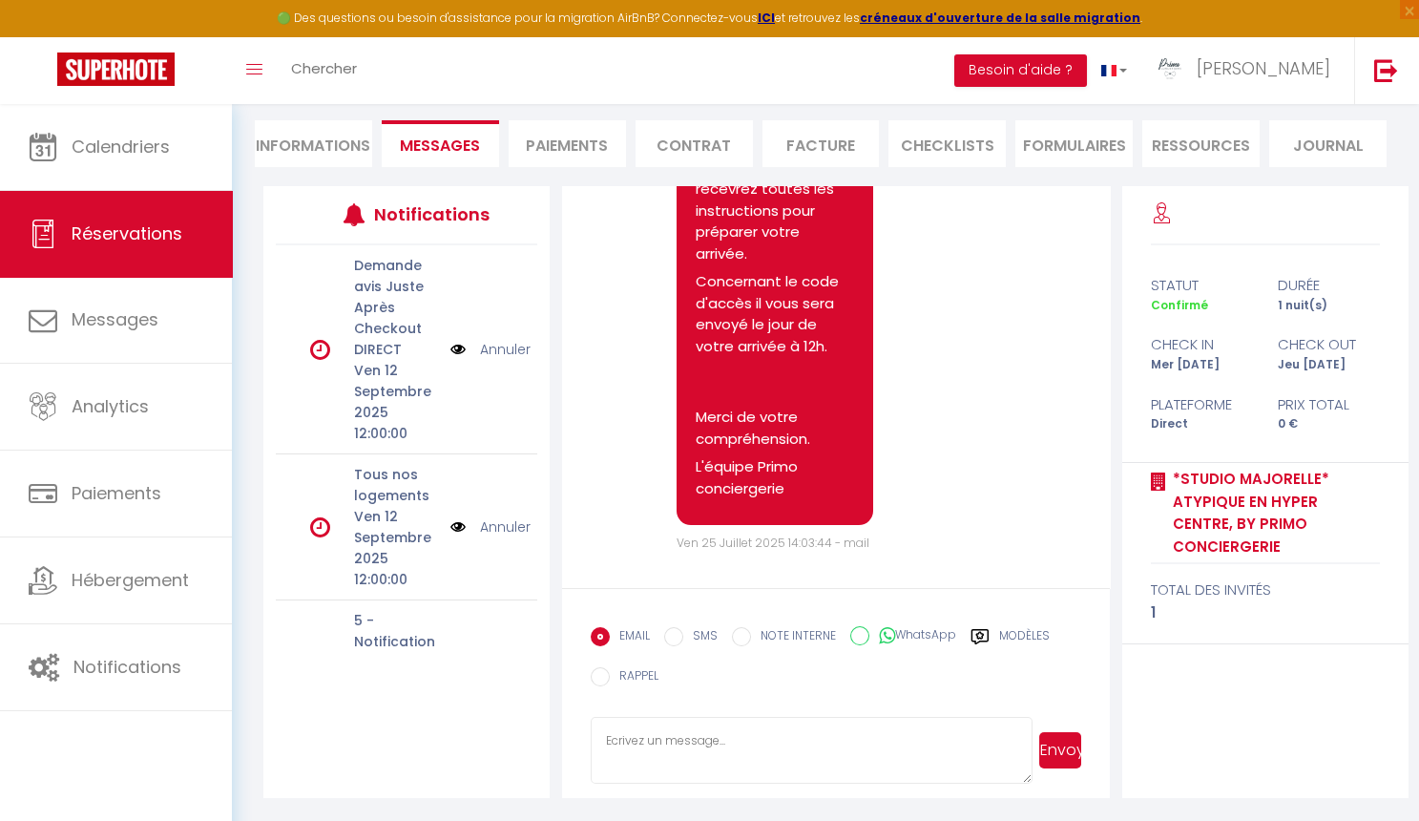
select select "14:00"
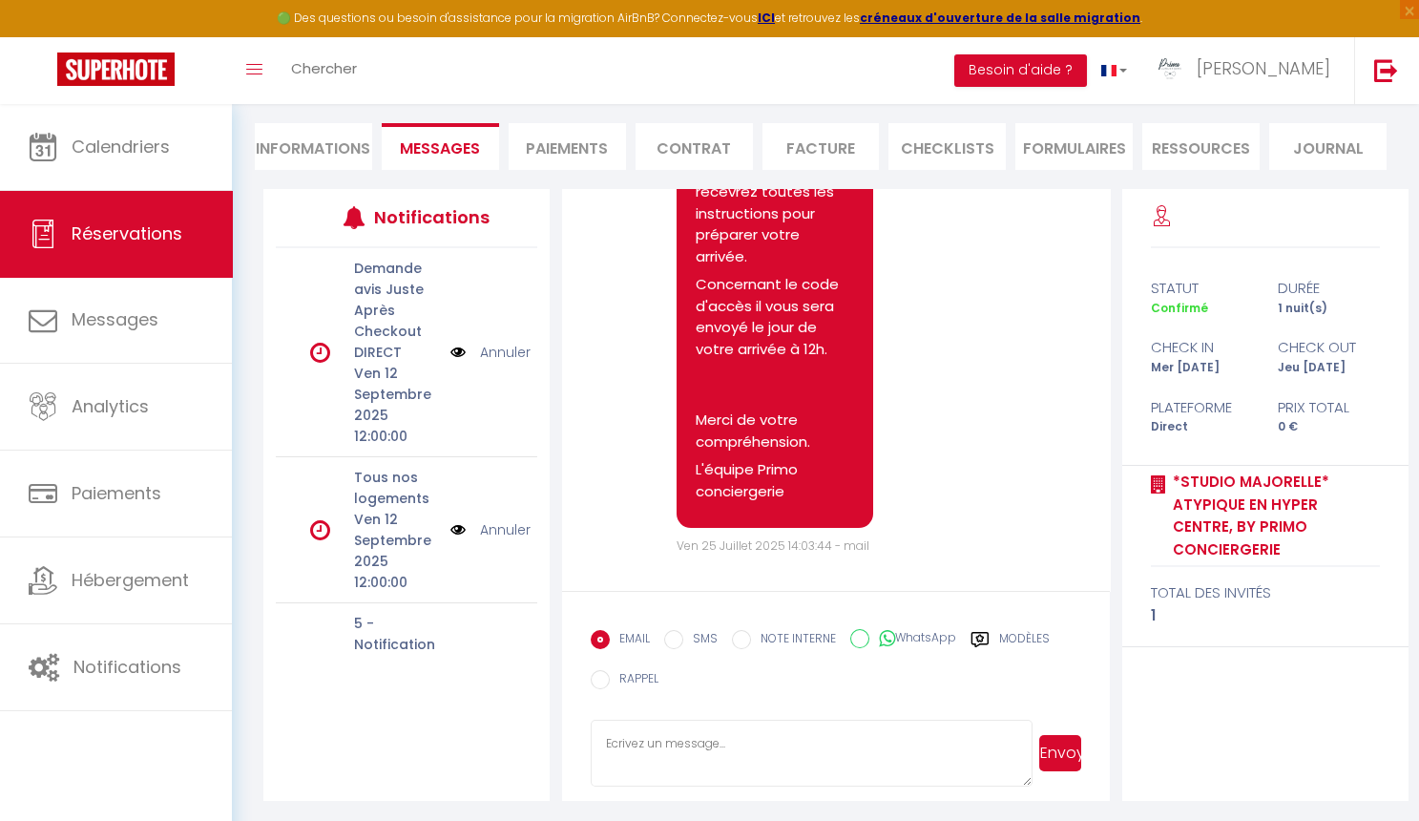
click at [325, 145] on li "Informations" at bounding box center [313, 146] width 117 height 47
select select
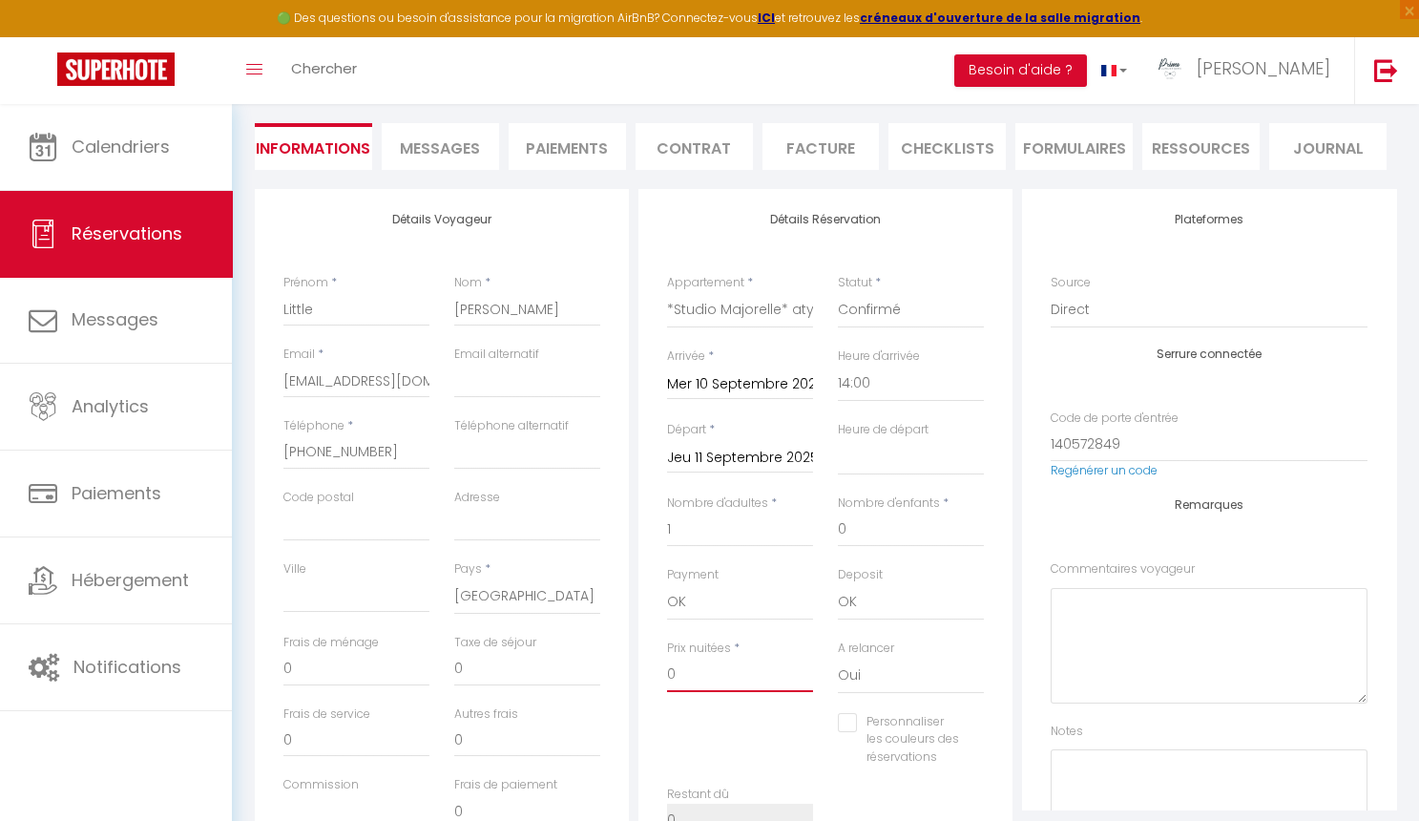
click at [669, 667] on input "0" at bounding box center [740, 675] width 146 height 34
type input "80"
select select
checkbox input "false"
type input "80"
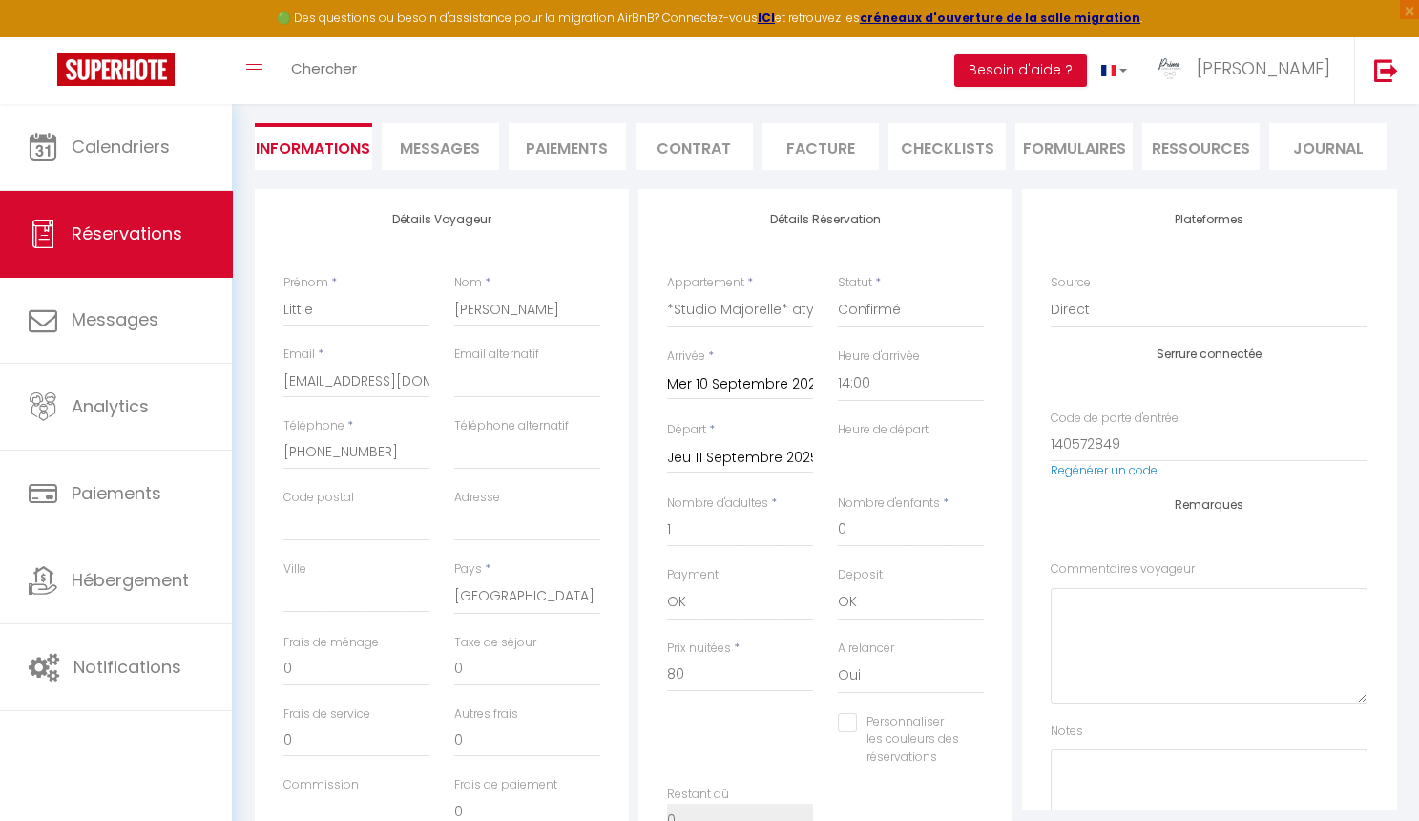
click at [819, 747] on div "Personnaliser les couleurs des réservations #D7092E" at bounding box center [826, 749] width 342 height 73
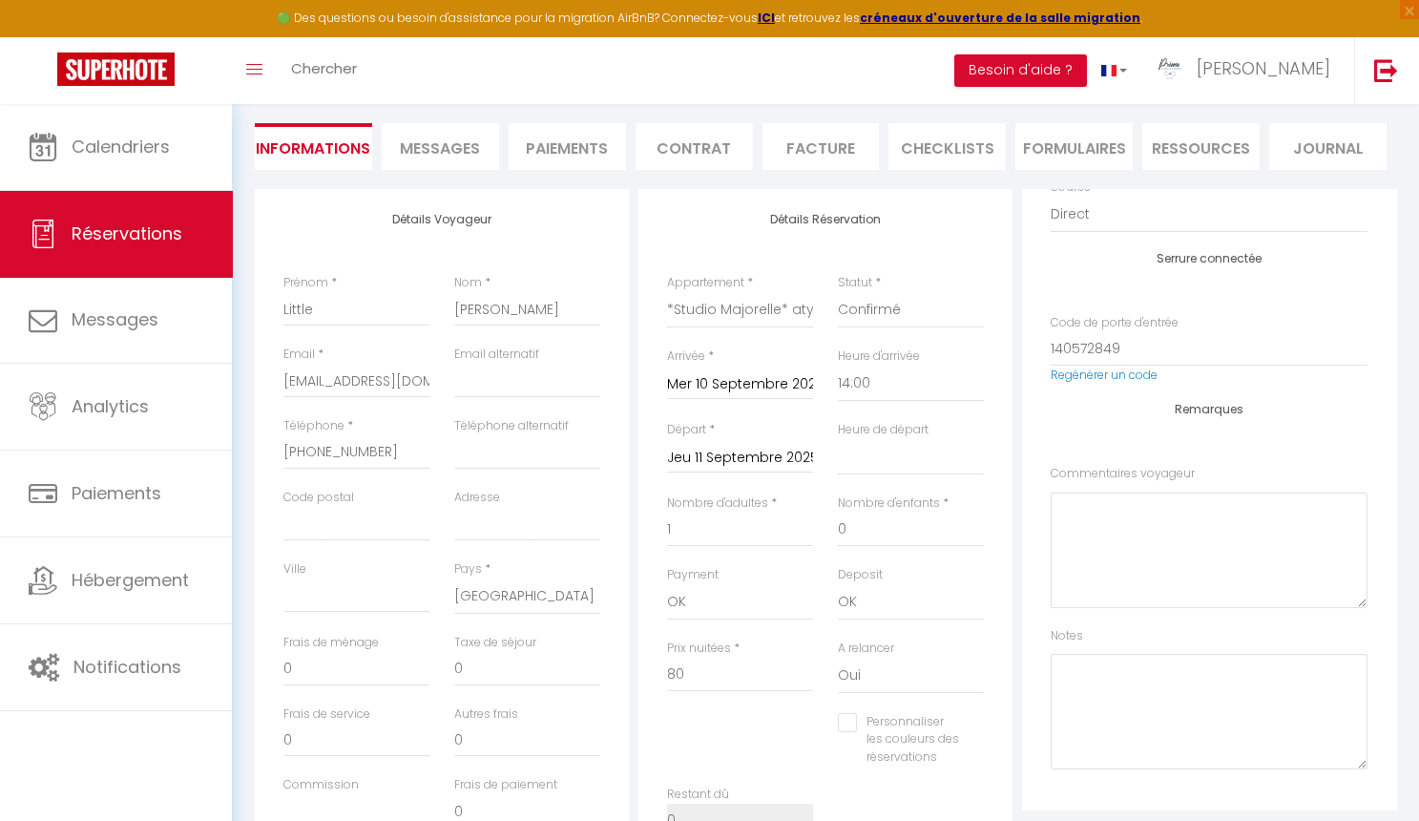
scroll to position [93, 0]
click at [1089, 667] on textarea at bounding box center [1209, 714] width 317 height 115
type textarea "Payé par concept"
click at [1249, 621] on div "Remarques Commentaires voyageur Notes Payé par concept" at bounding box center [1209, 589] width 317 height 367
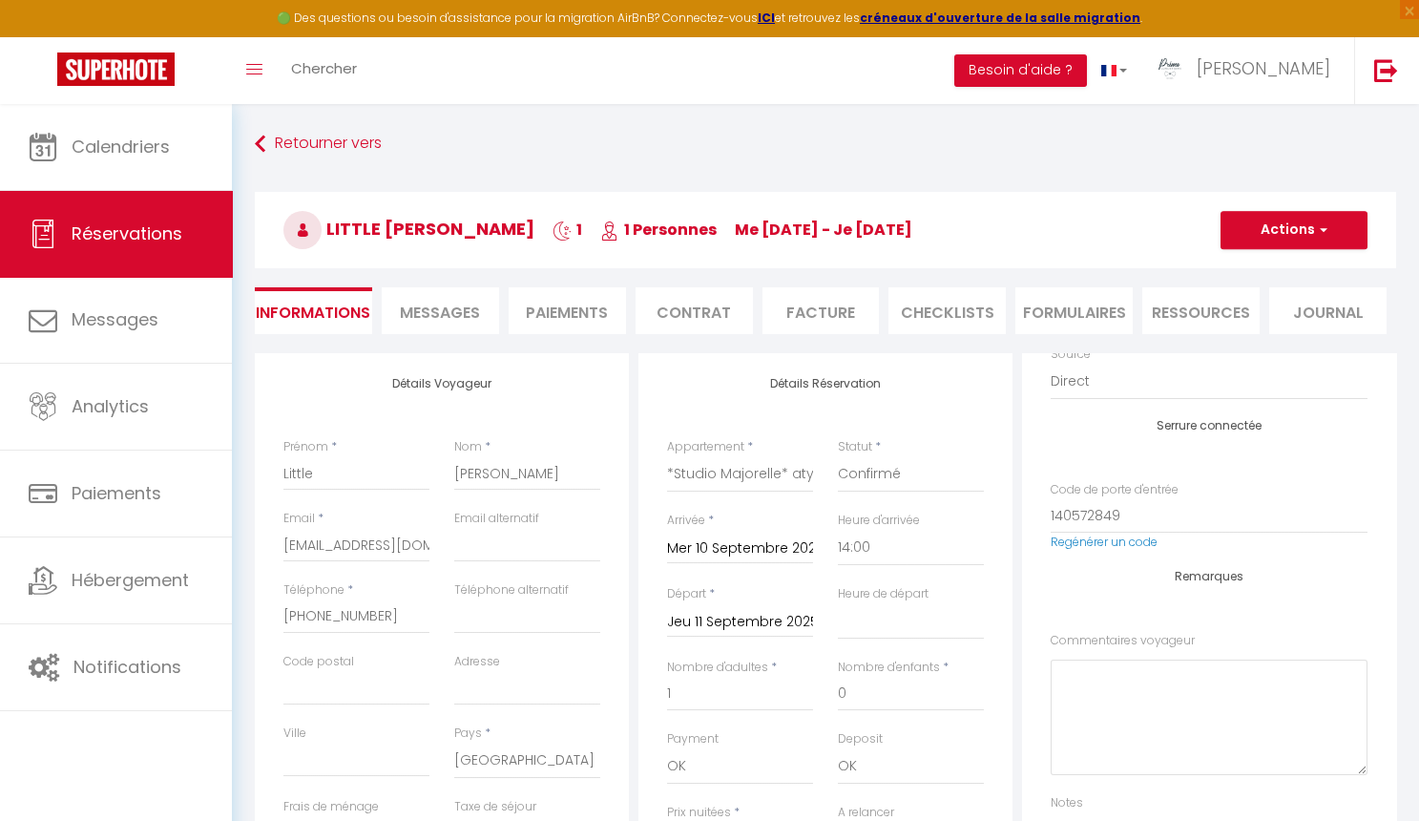
scroll to position [0, 0]
click at [1286, 242] on button "Actions" at bounding box center [1294, 230] width 147 height 38
click at [1249, 271] on link "Enregistrer" at bounding box center [1275, 272] width 151 height 25
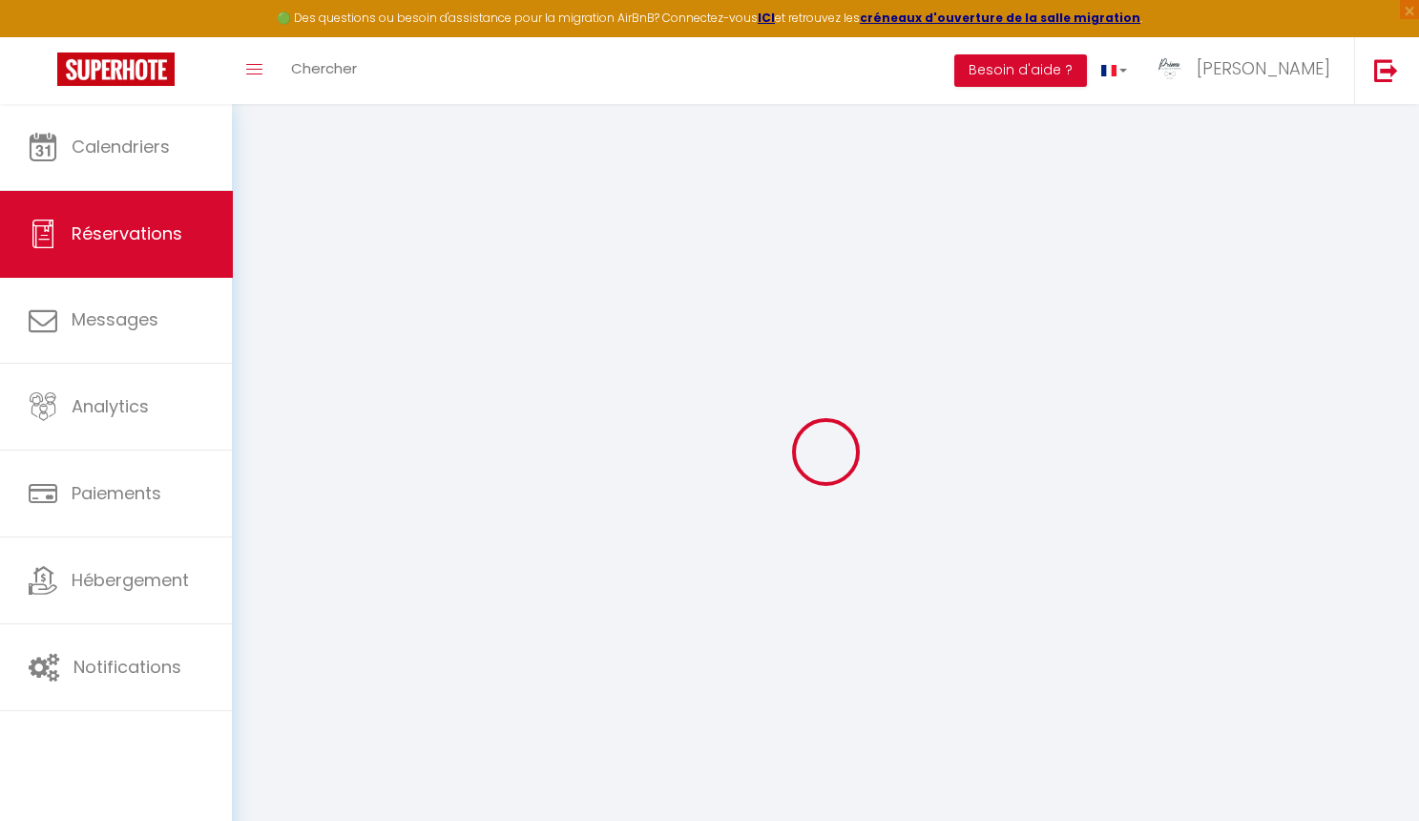
select select "not_cancelled"
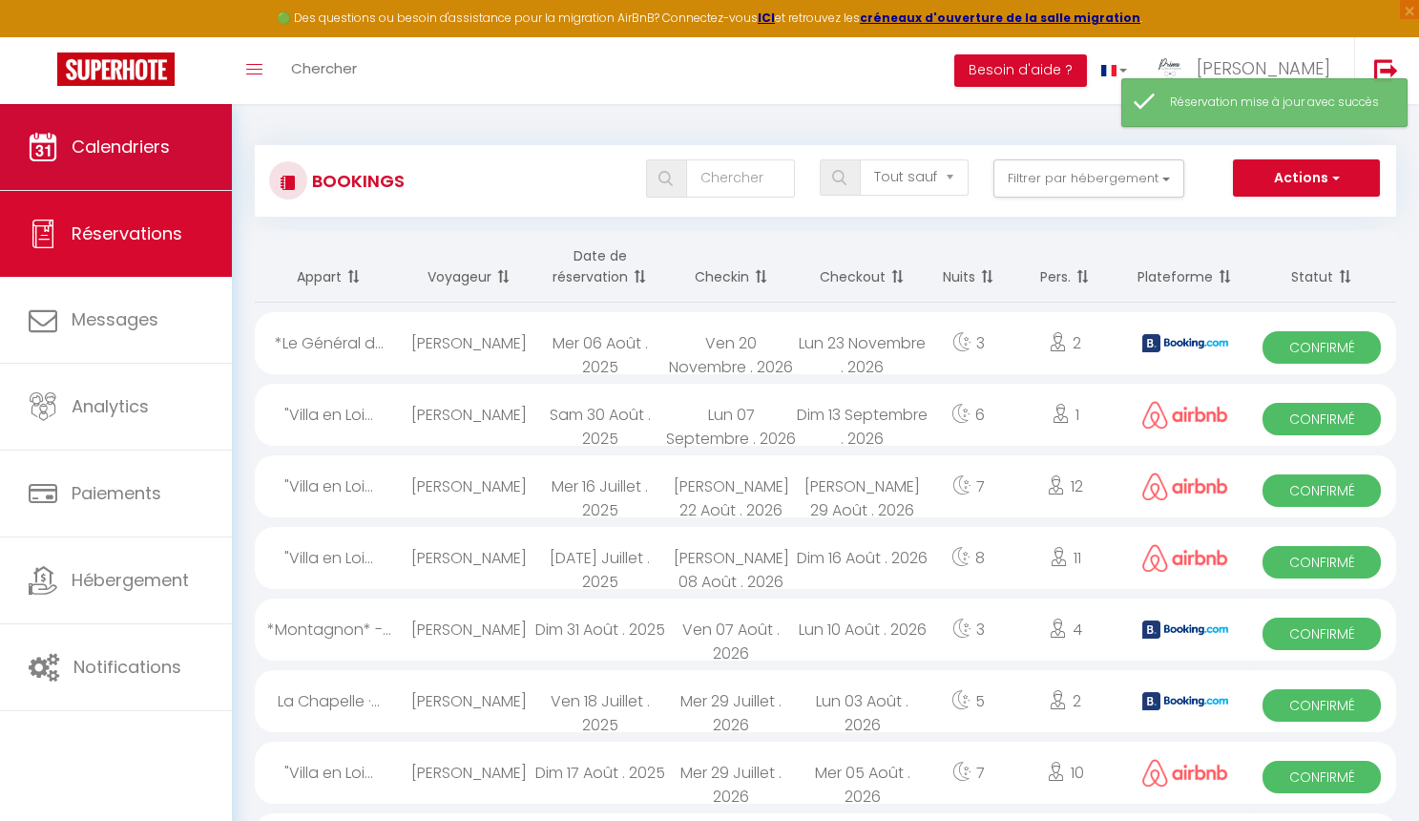
click at [169, 184] on link "Calendriers" at bounding box center [116, 147] width 232 height 86
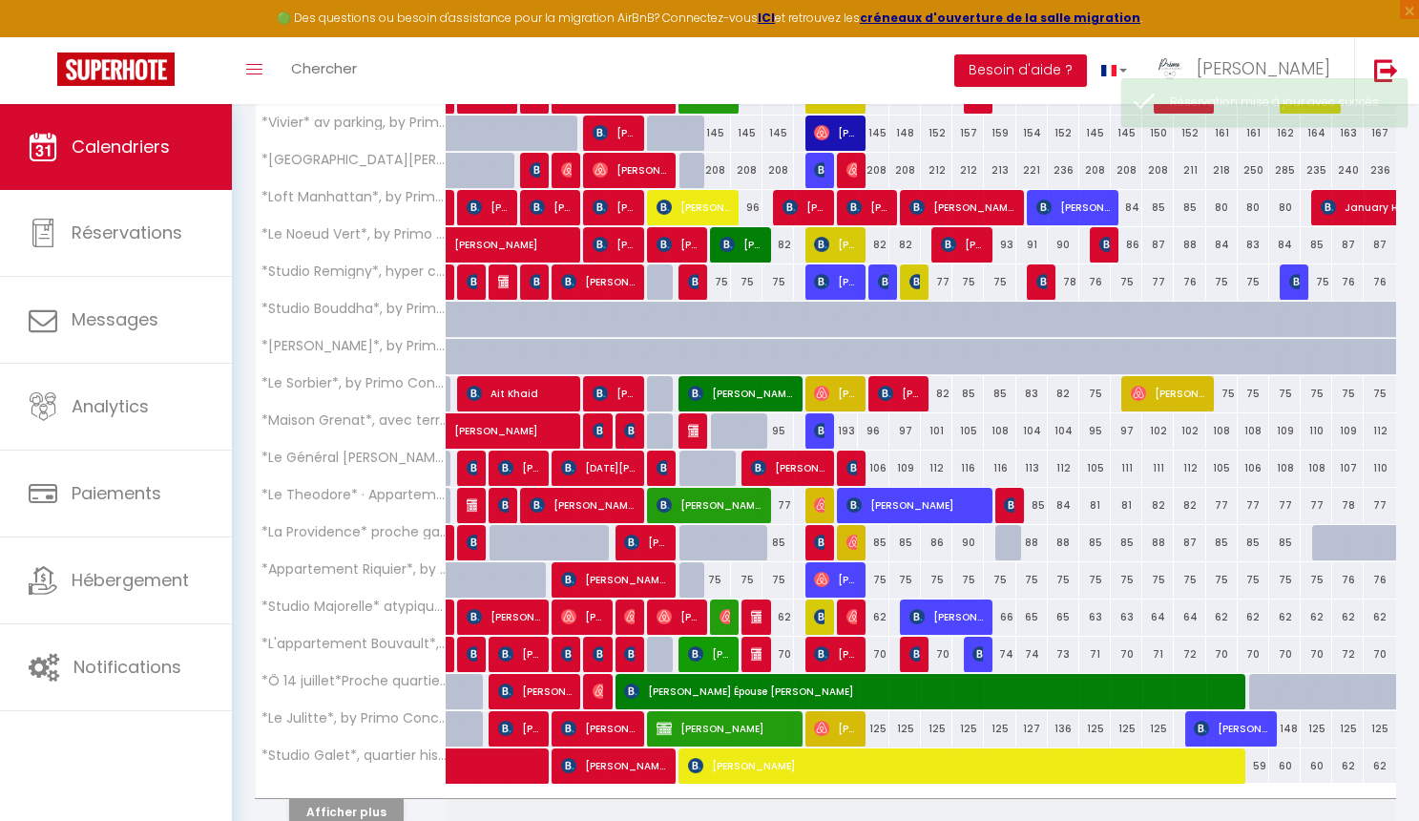
scroll to position [401, 0]
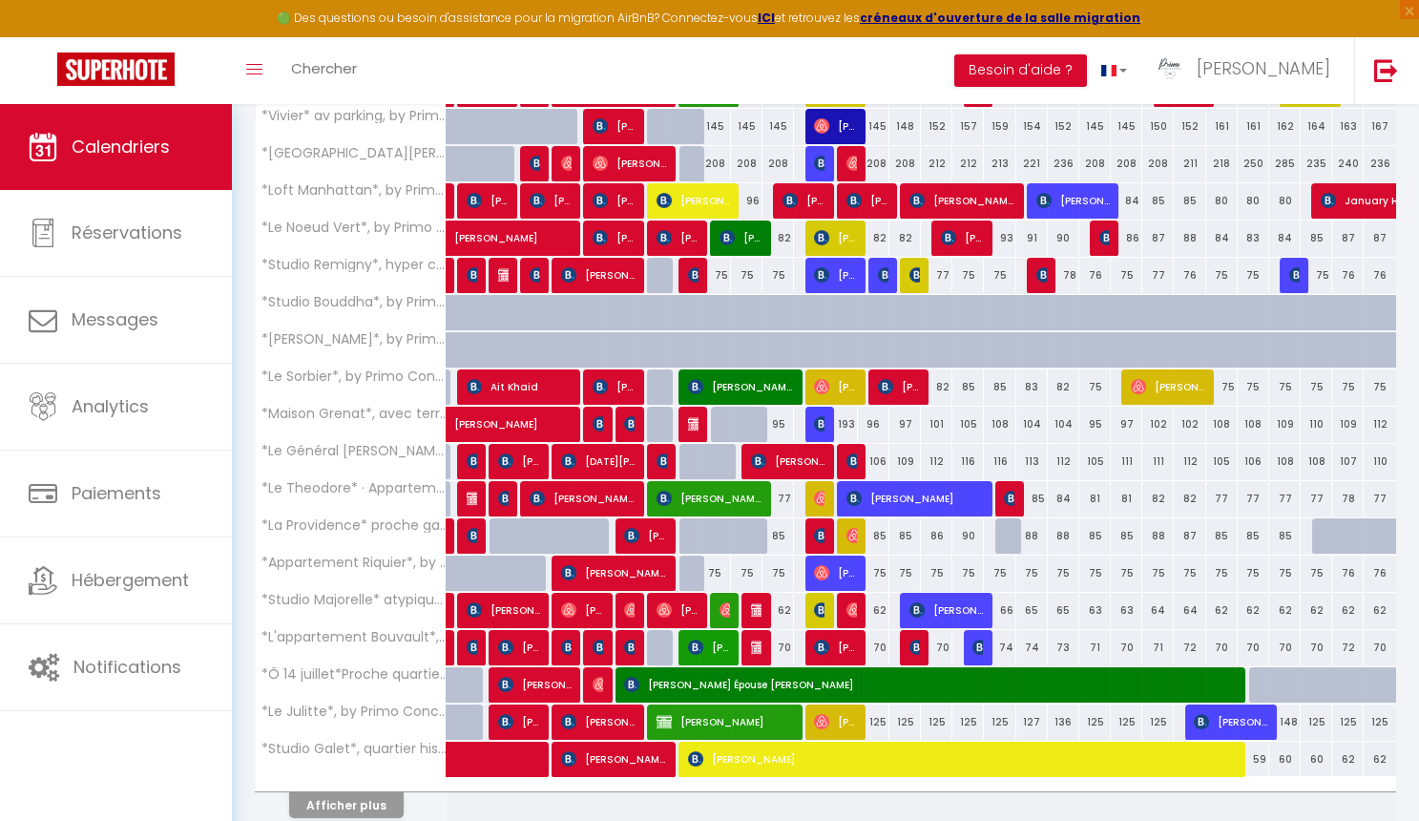
click at [757, 602] on img at bounding box center [758, 609] width 15 height 15
select select "OK"
select select "0"
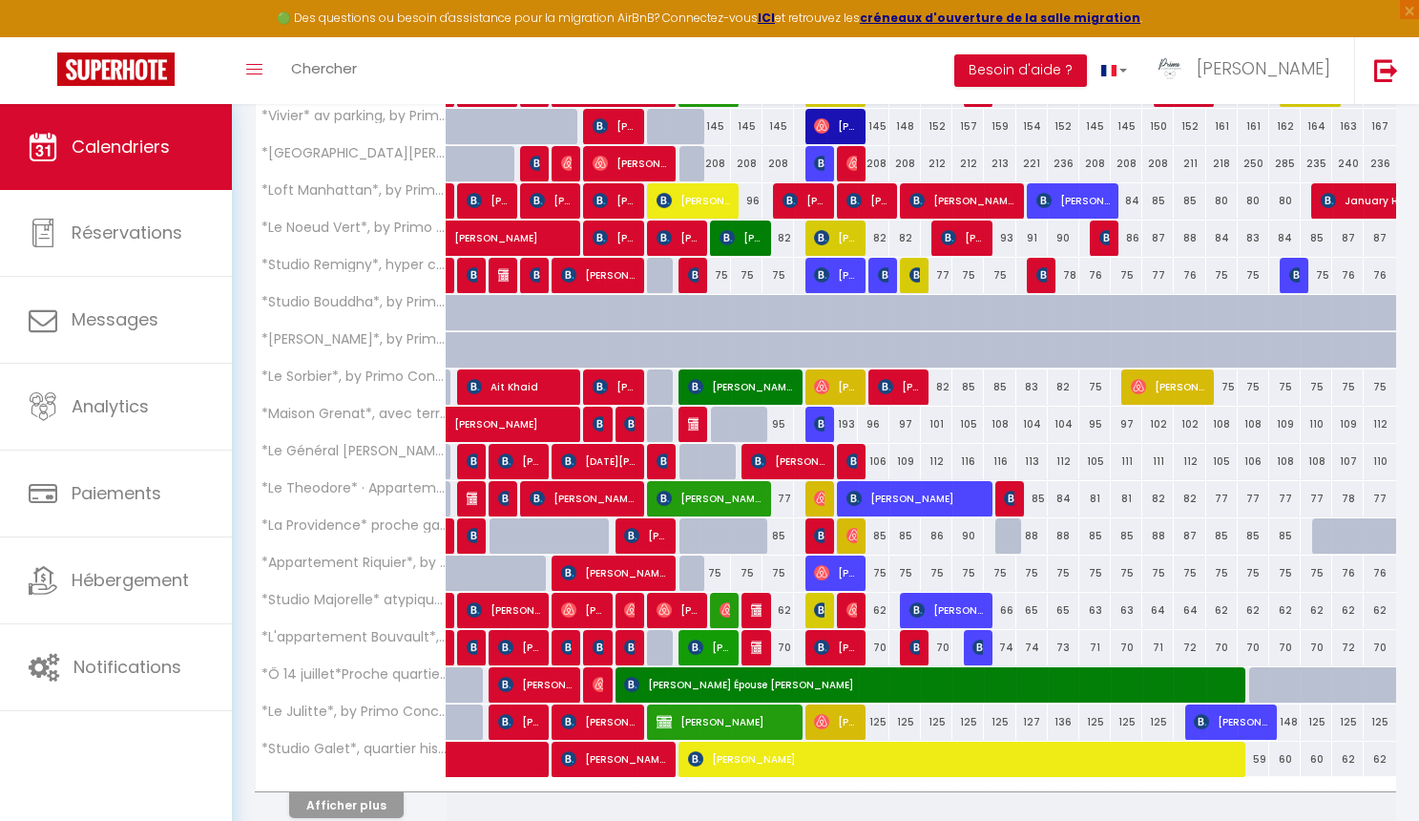
select select "1"
select select
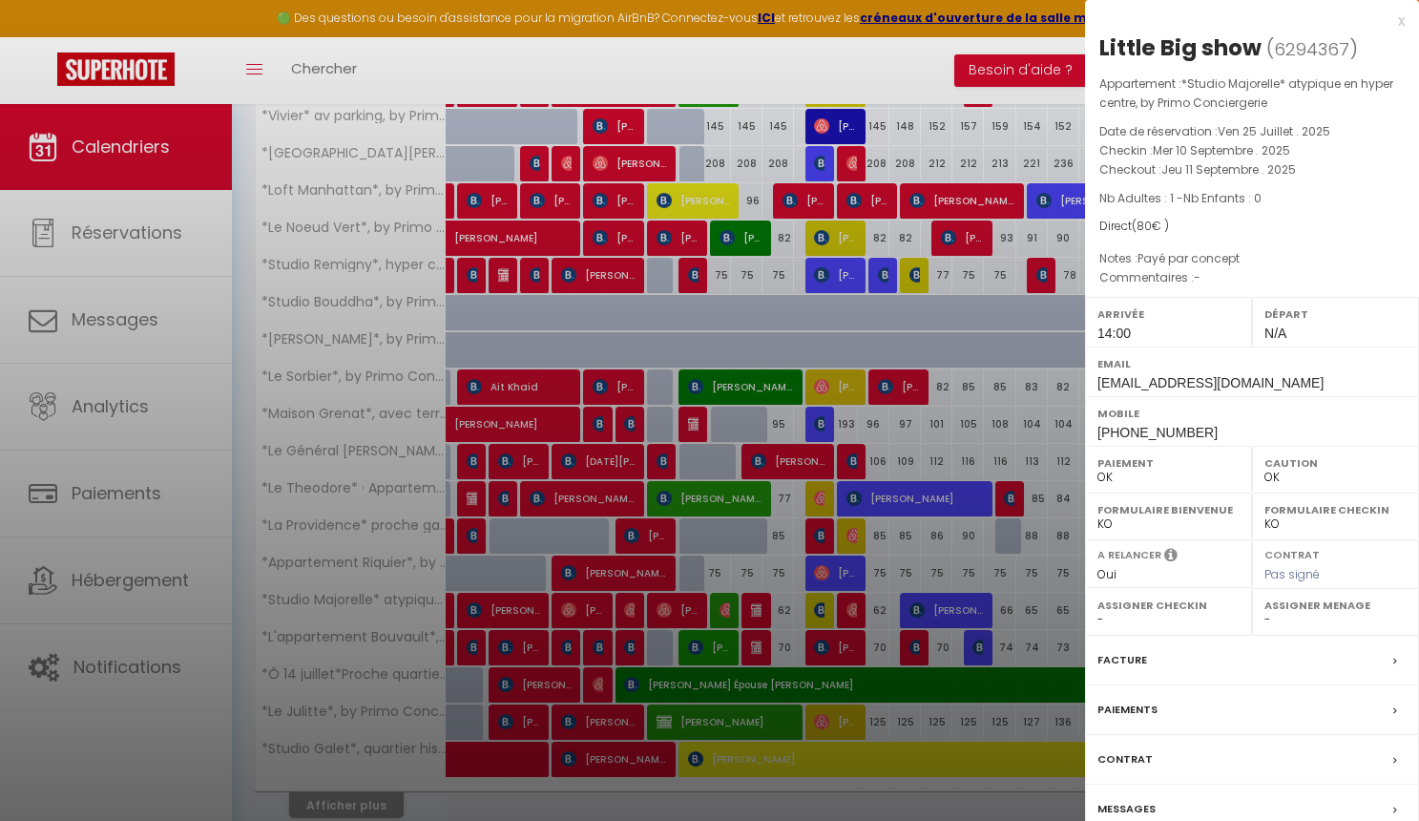
click at [757, 638] on div at bounding box center [709, 410] width 1419 height 821
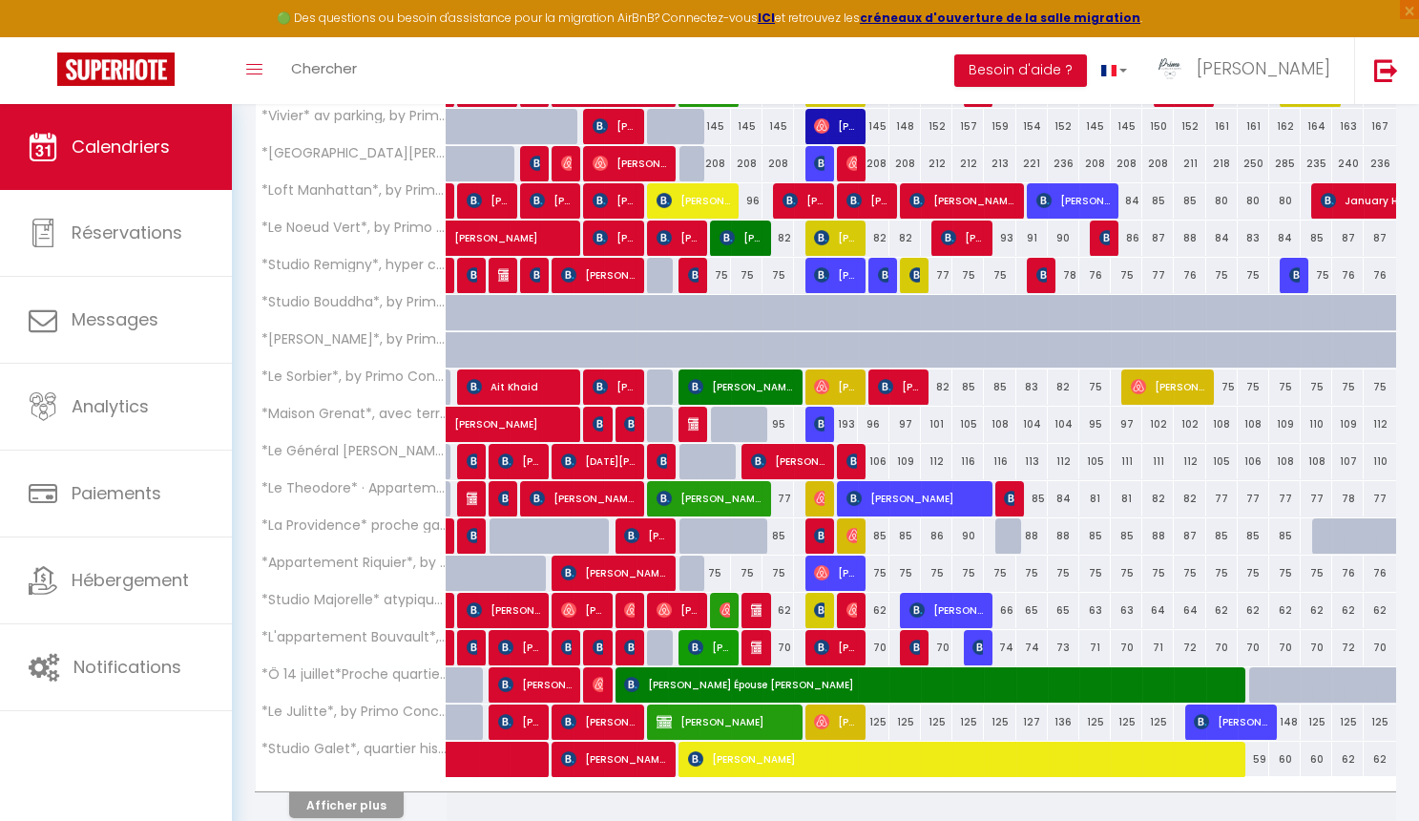
click at [754, 642] on img at bounding box center [758, 646] width 15 height 15
select select "45264"
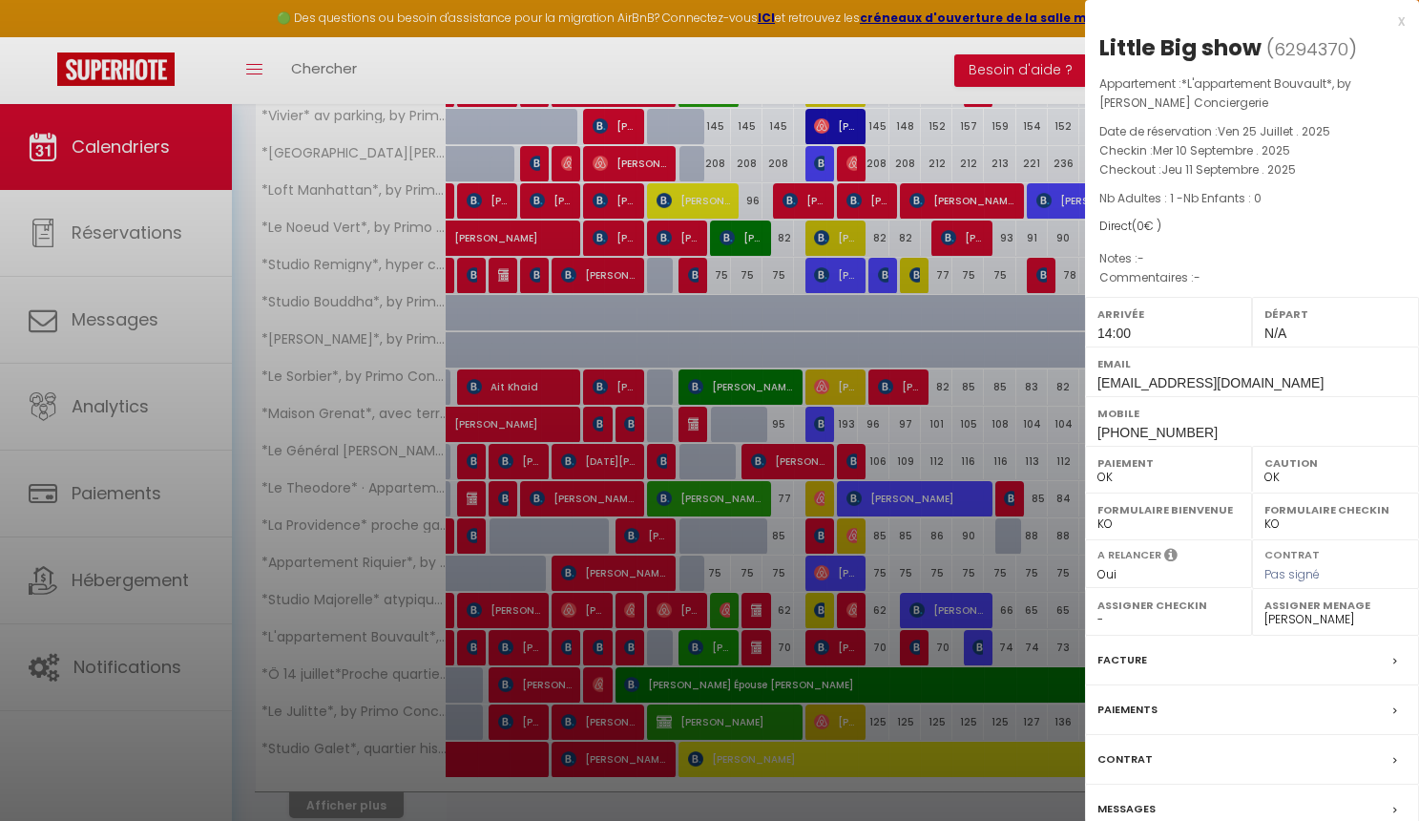
click at [769, 644] on div at bounding box center [709, 410] width 1419 height 821
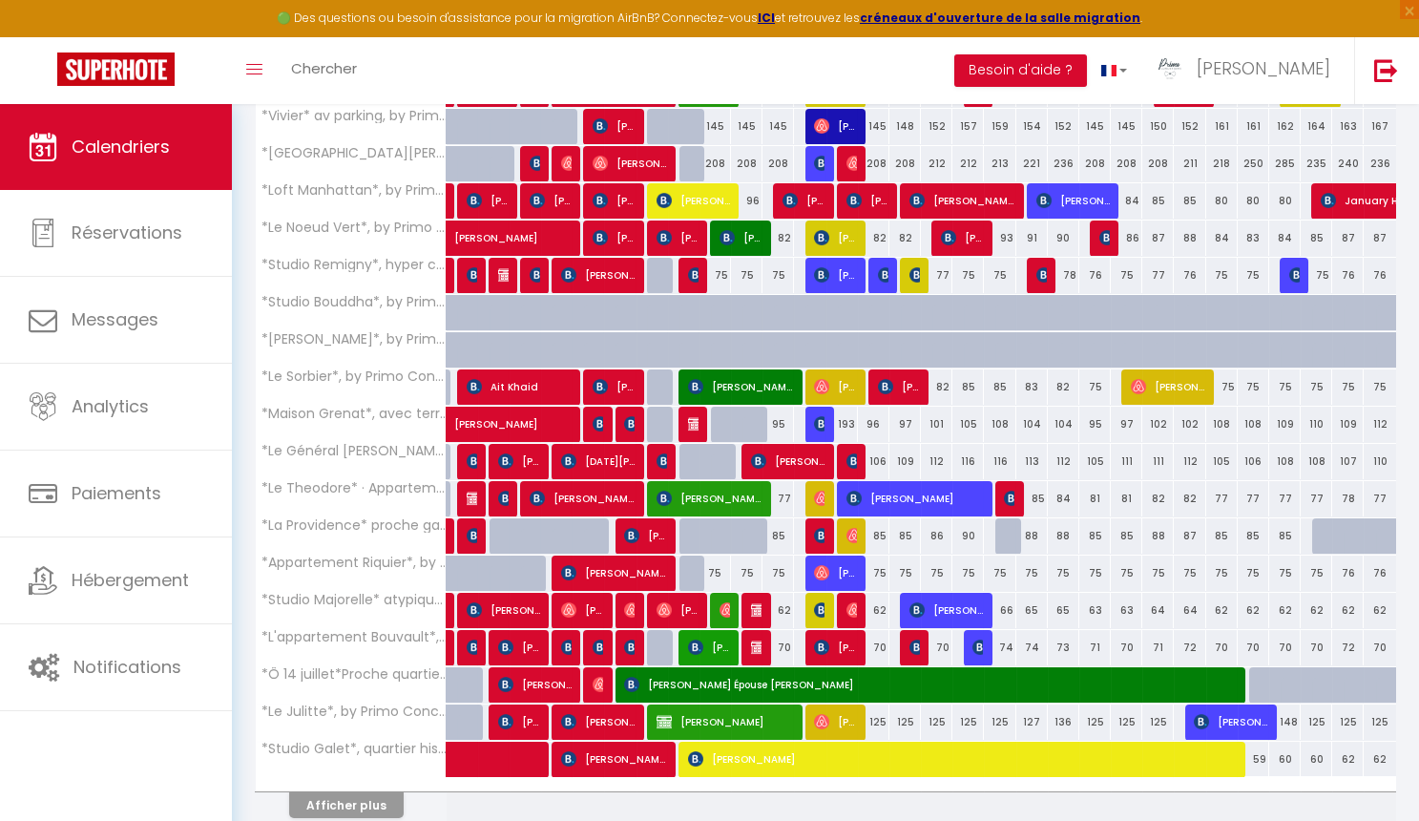
click at [752, 606] on img at bounding box center [758, 609] width 15 height 15
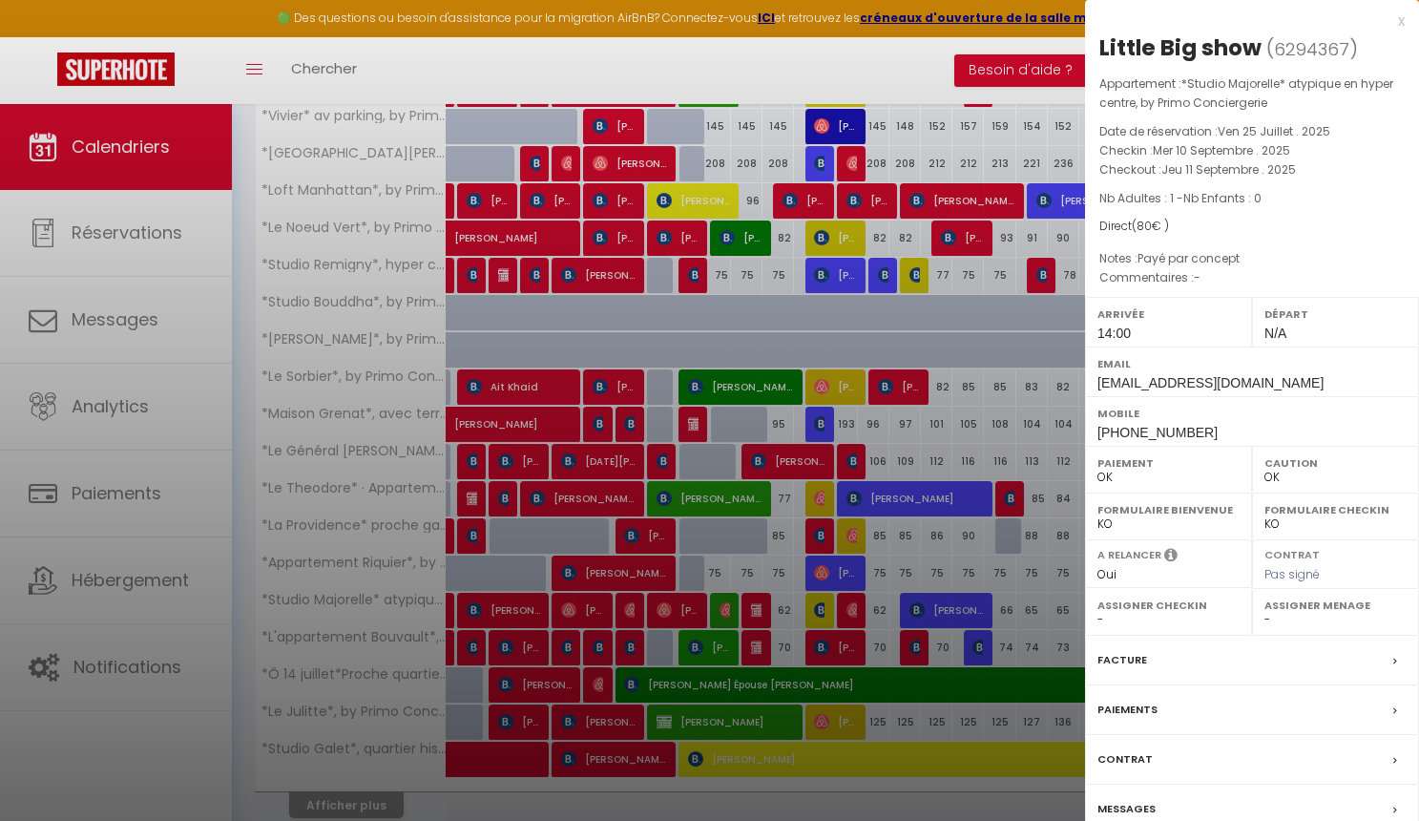
click at [752, 606] on div at bounding box center [709, 410] width 1419 height 821
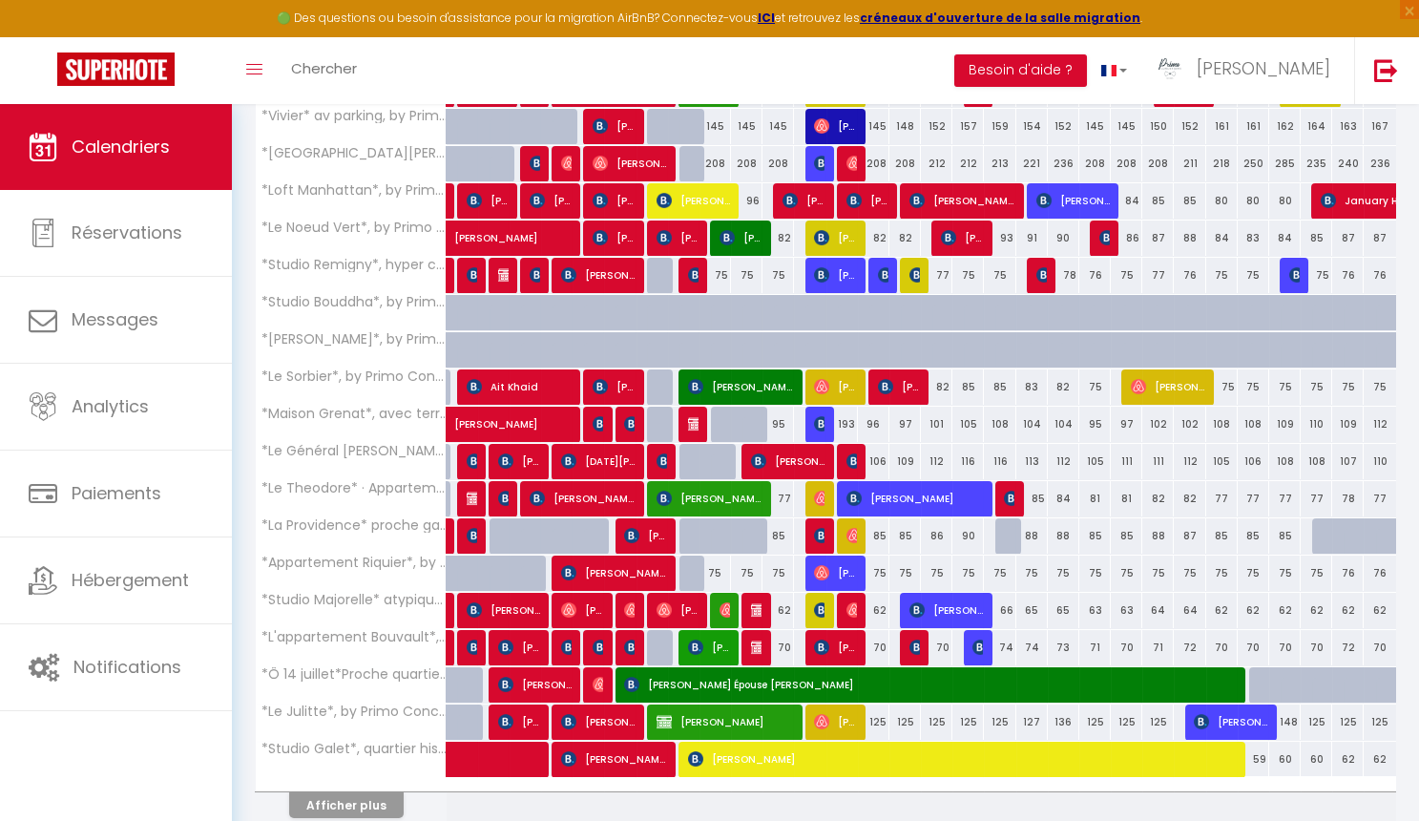
click at [728, 608] on img at bounding box center [727, 609] width 15 height 15
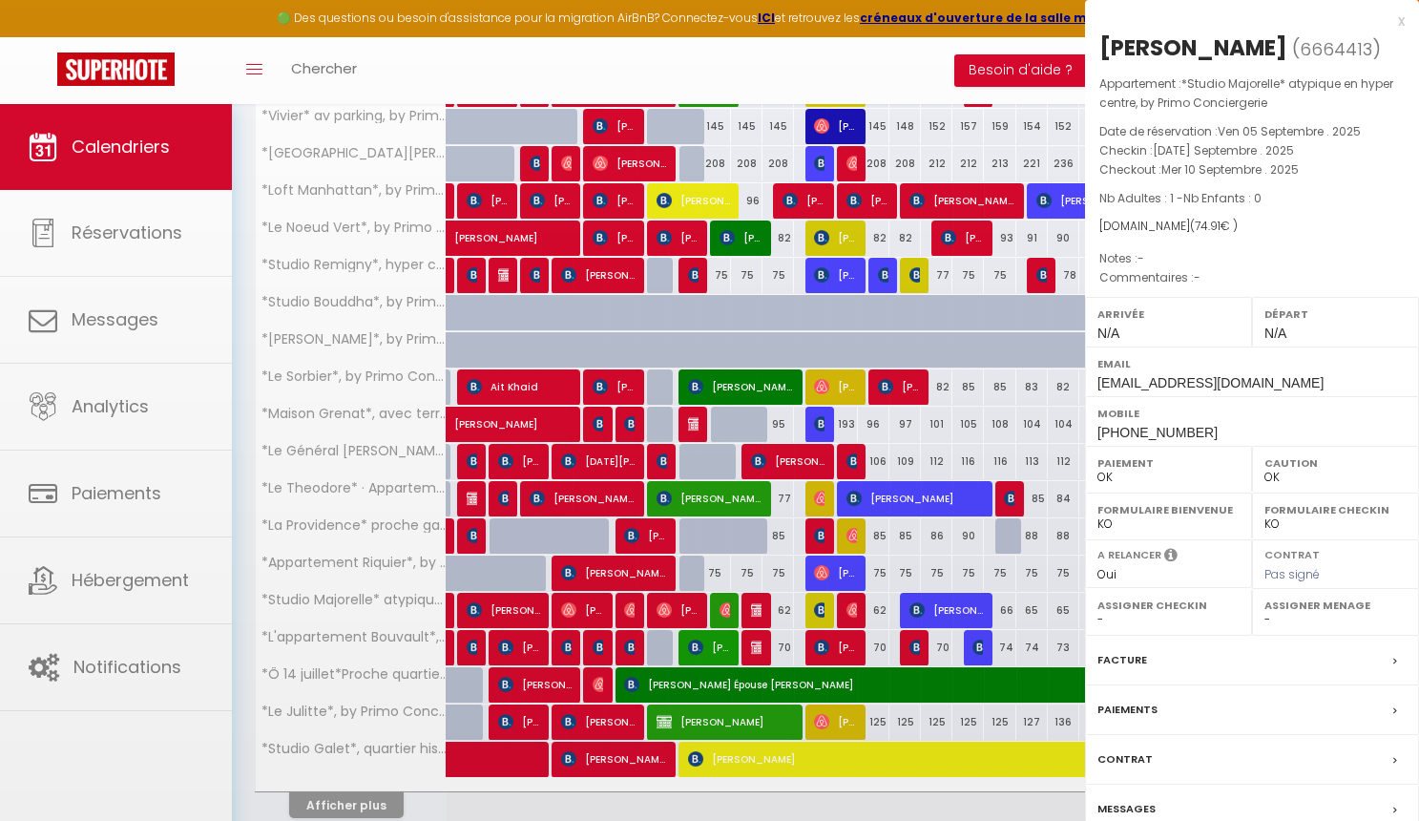
select select "50844"
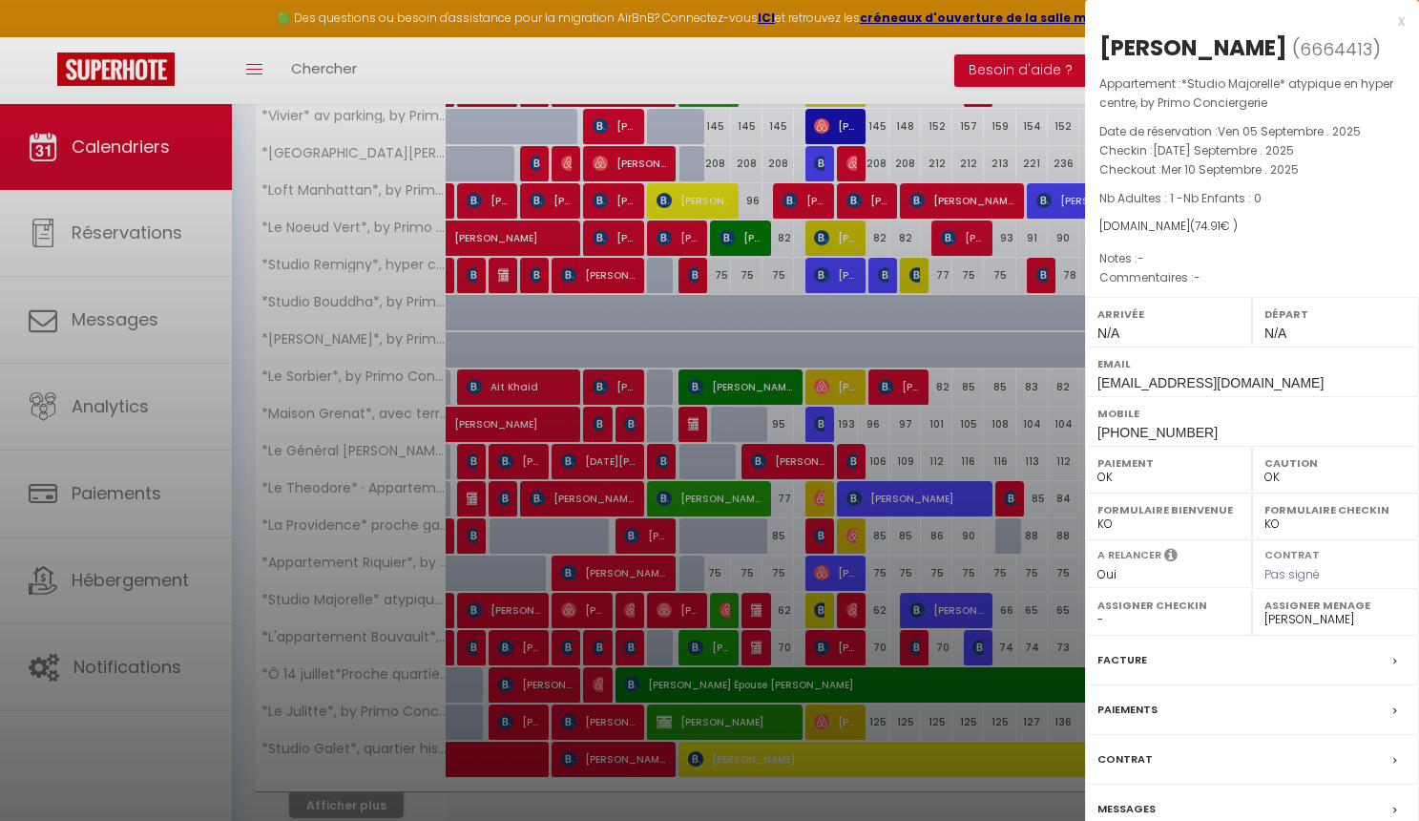
click at [728, 608] on div at bounding box center [709, 410] width 1419 height 821
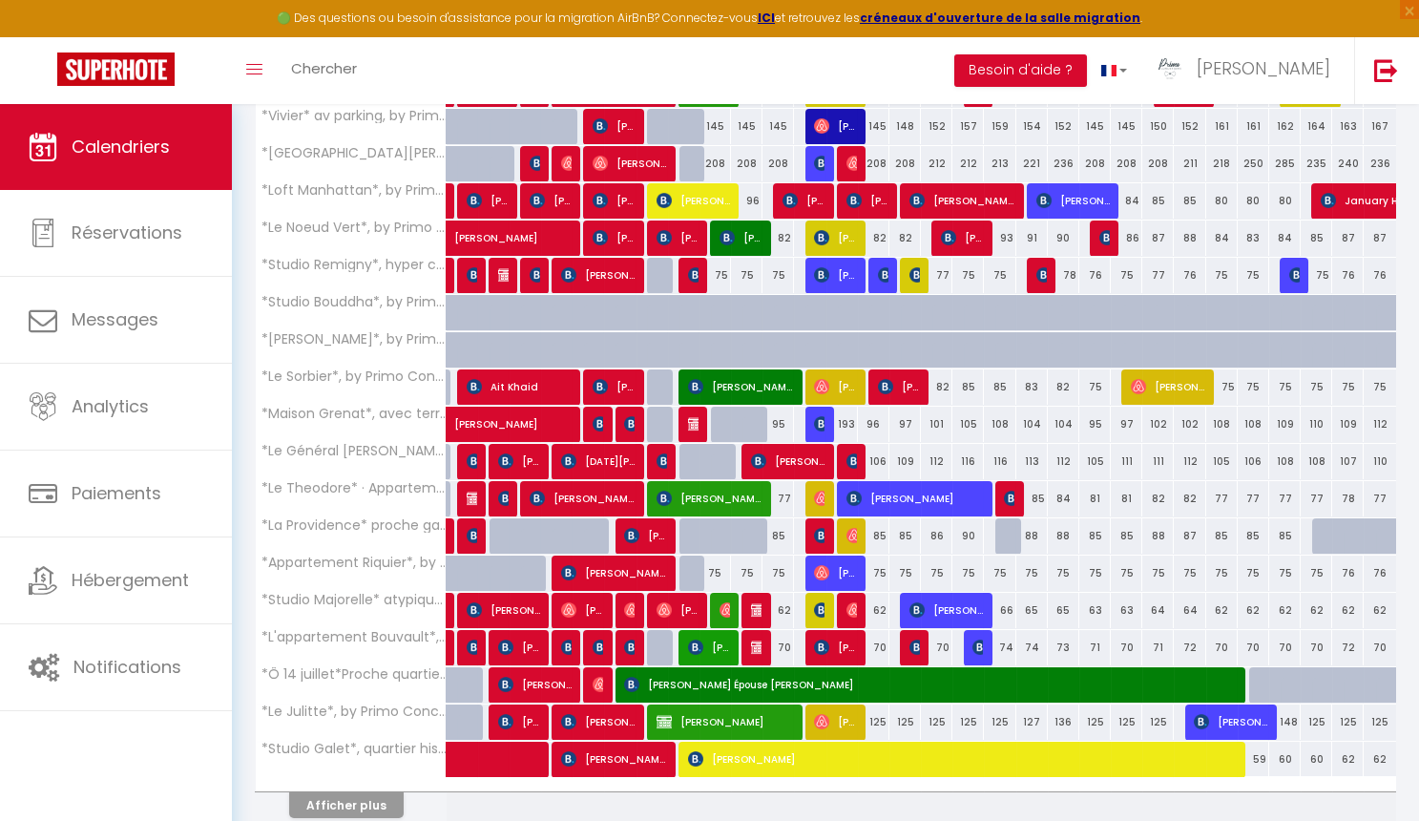
click at [817, 606] on img at bounding box center [821, 609] width 15 height 15
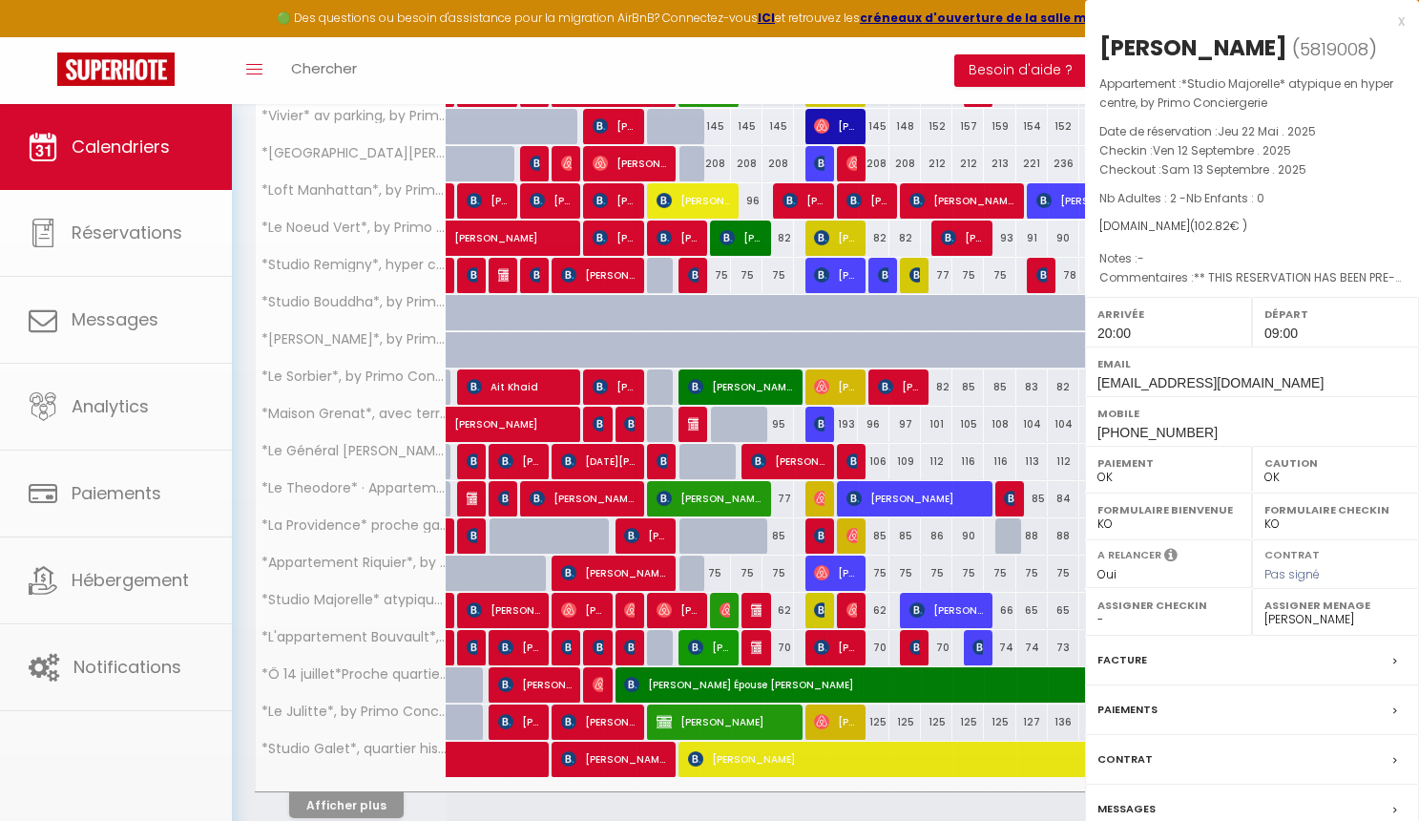
select select "KO"
select select
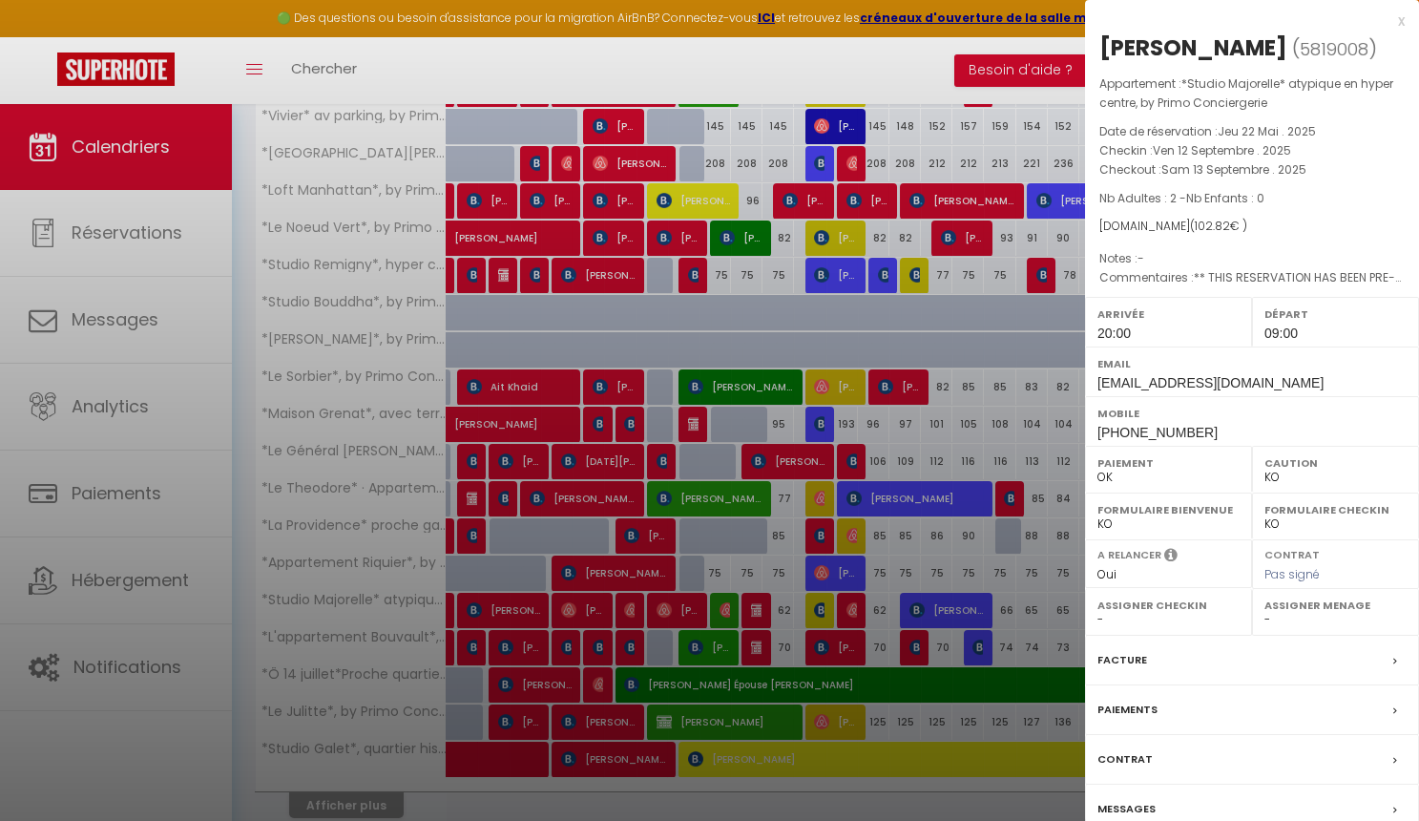
click at [785, 642] on div at bounding box center [709, 410] width 1419 height 821
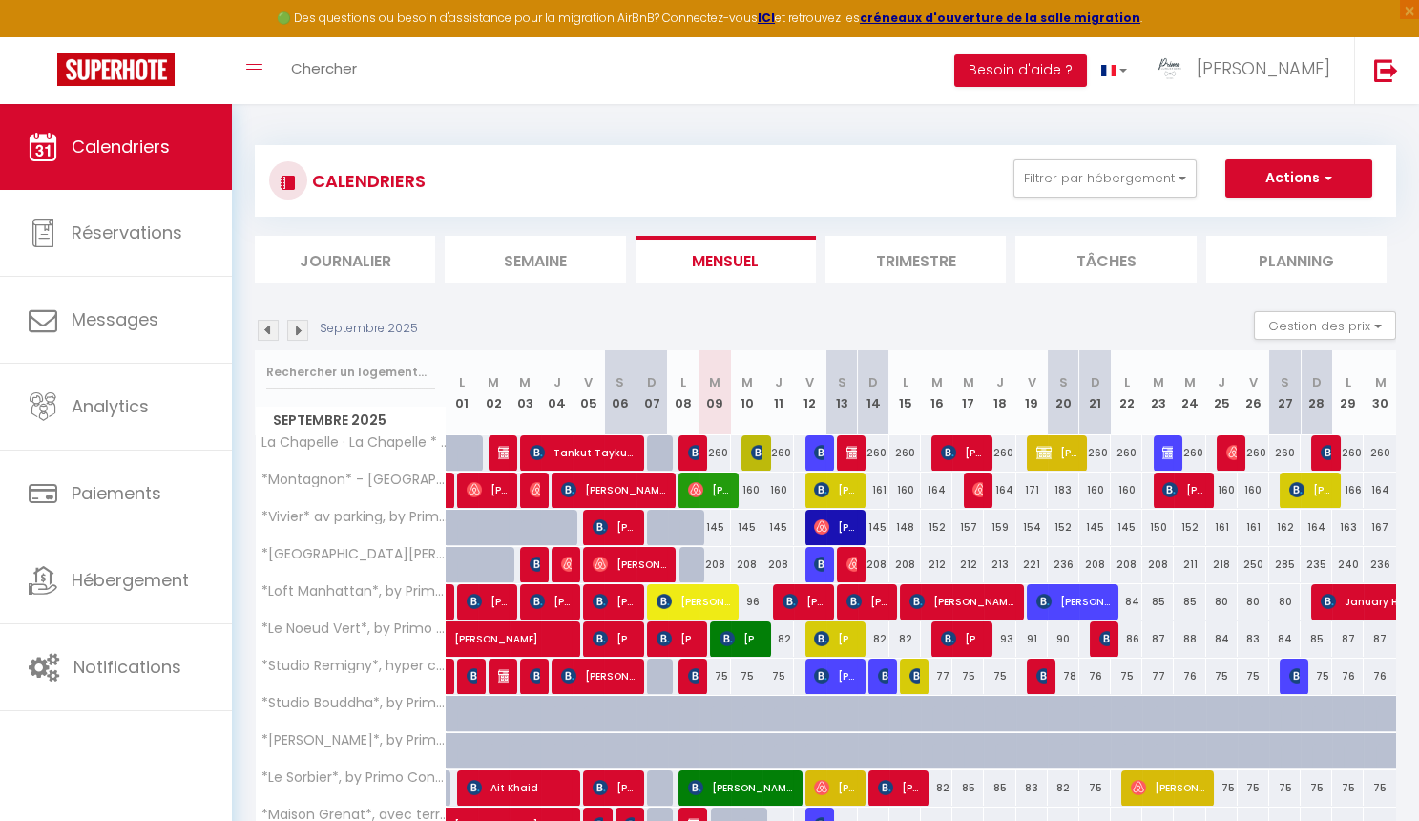
scroll to position [0, 0]
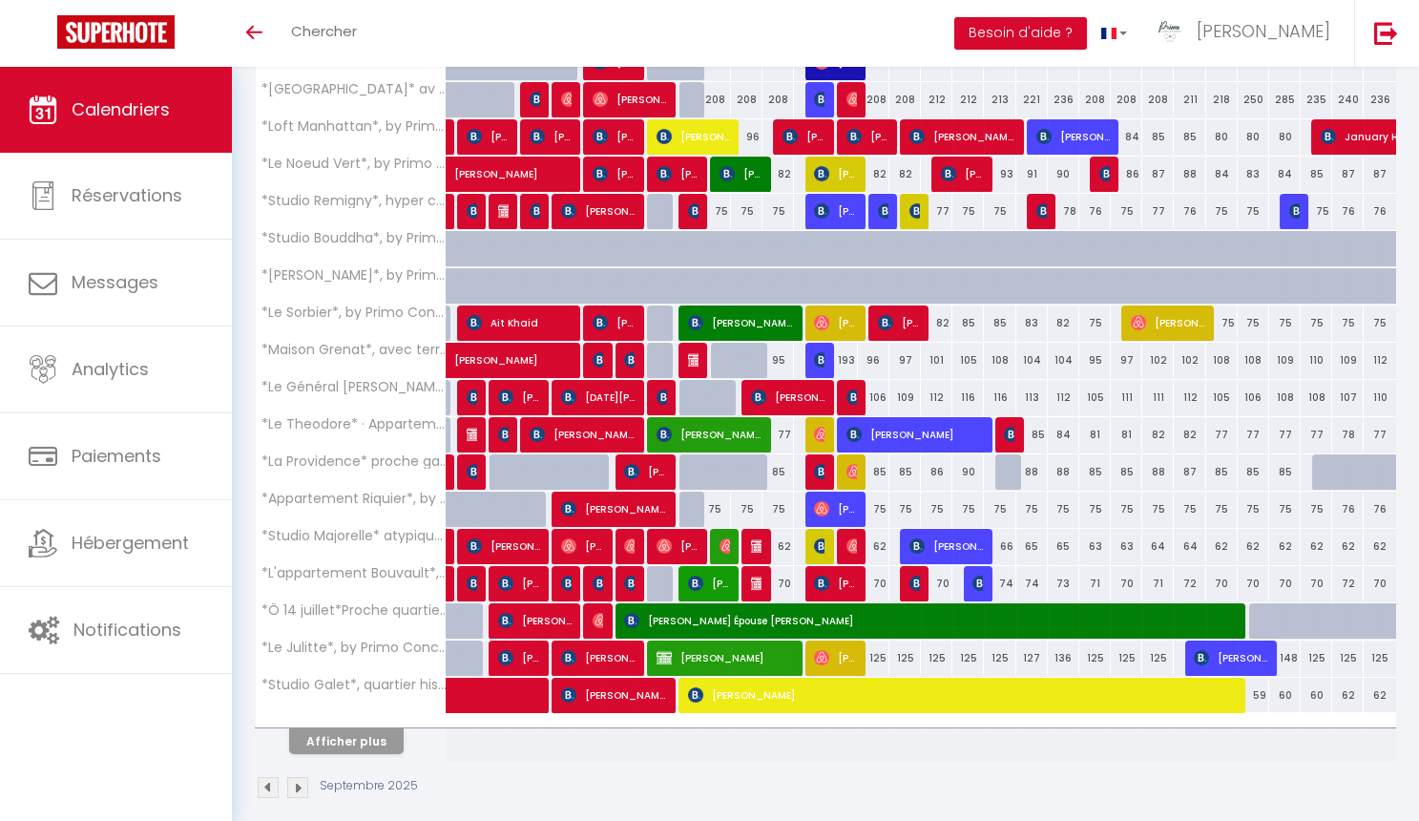
scroll to position [420, 0]
